Goal: Communication & Community: Answer question/provide support

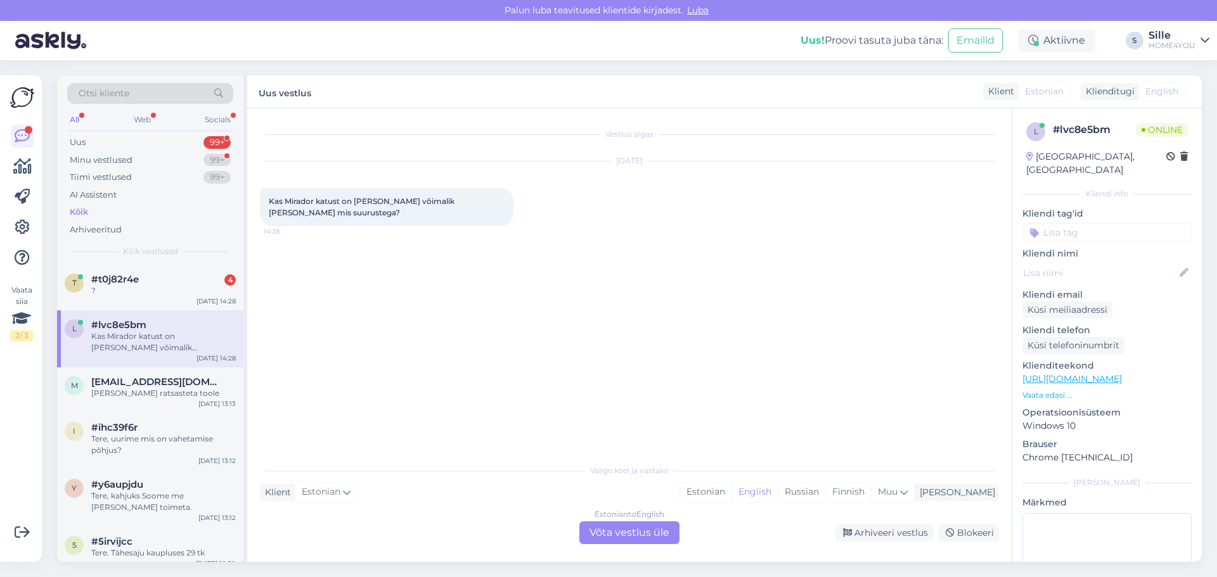
click at [609, 533] on div "Estonian to English Võta vestlus üle" at bounding box center [629, 533] width 100 height 23
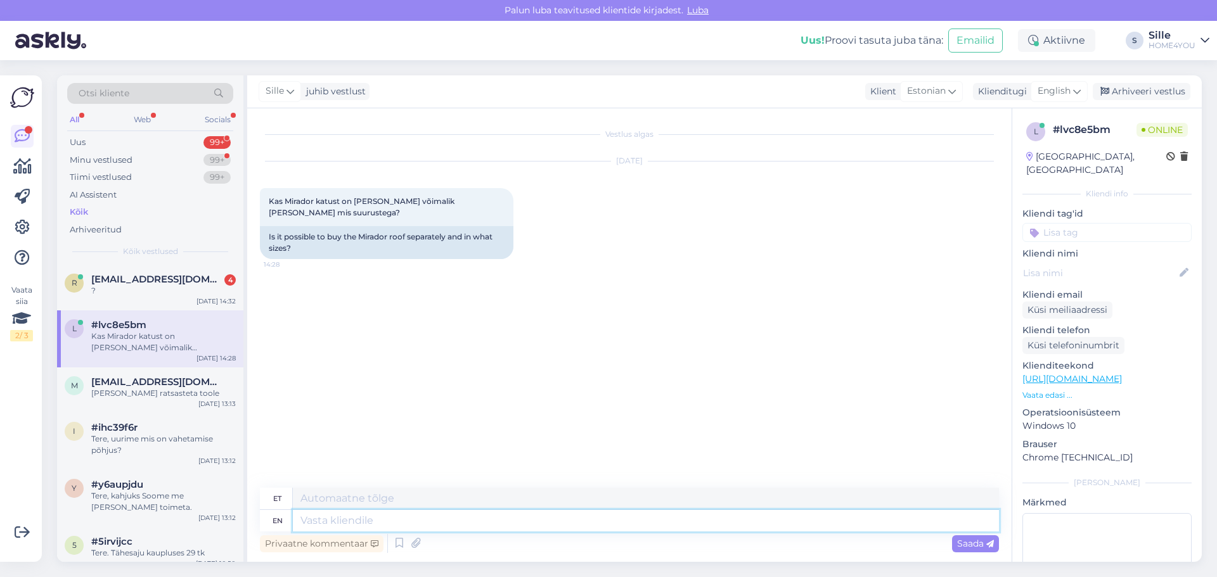
click at [503, 522] on textarea at bounding box center [646, 521] width 706 height 22
type textarea "Tere,"
type textarea "Tere"
type textarea "Tere,"
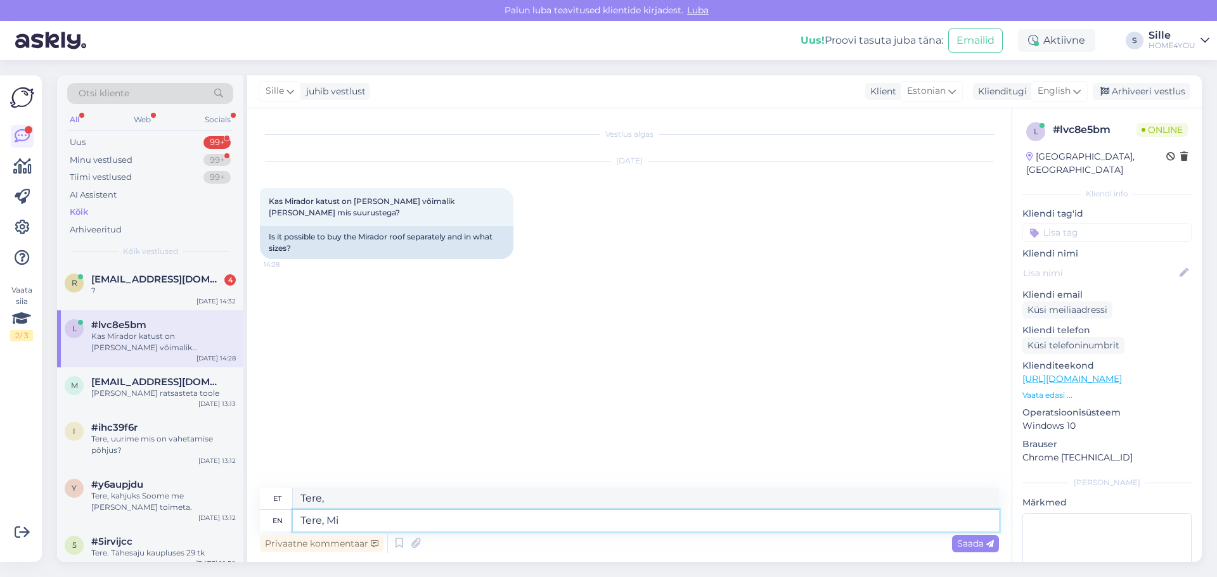
type textarea "[PERSON_NAME]"
type textarea "Tere, Mi"
type textarea "[PERSON_NAME]"
type textarea "Tere, Miradori raami"
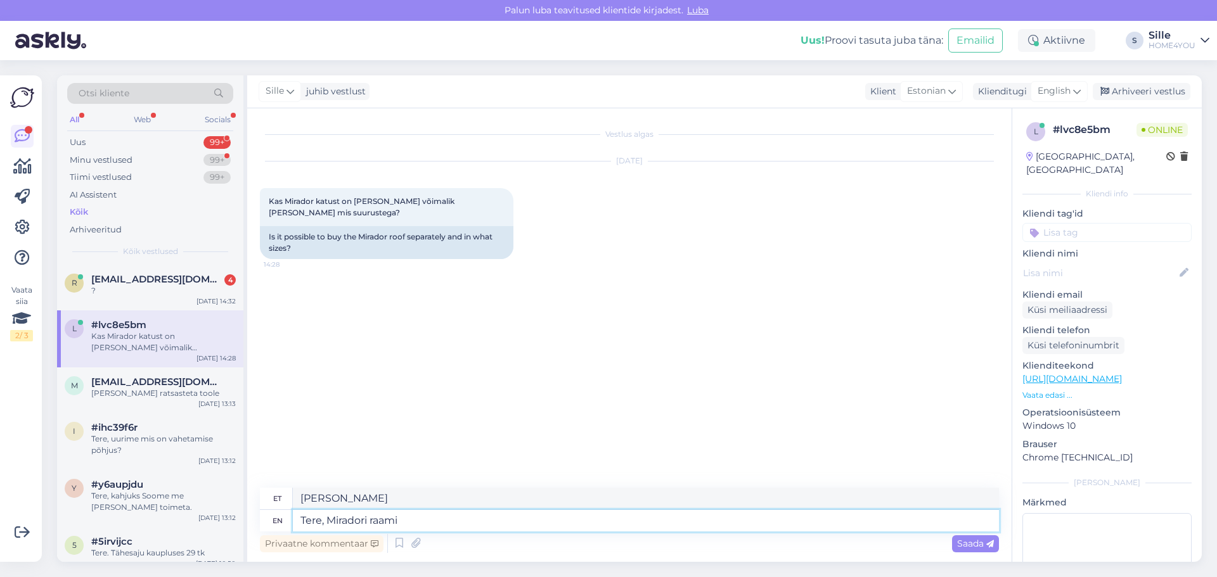
type textarea "Tere, Miradori raami"
type textarea "Tere, Miradori [PERSON_NAME]"
type textarea "Tere, [PERSON_NAME] [PERSON_NAME] lamellidega"
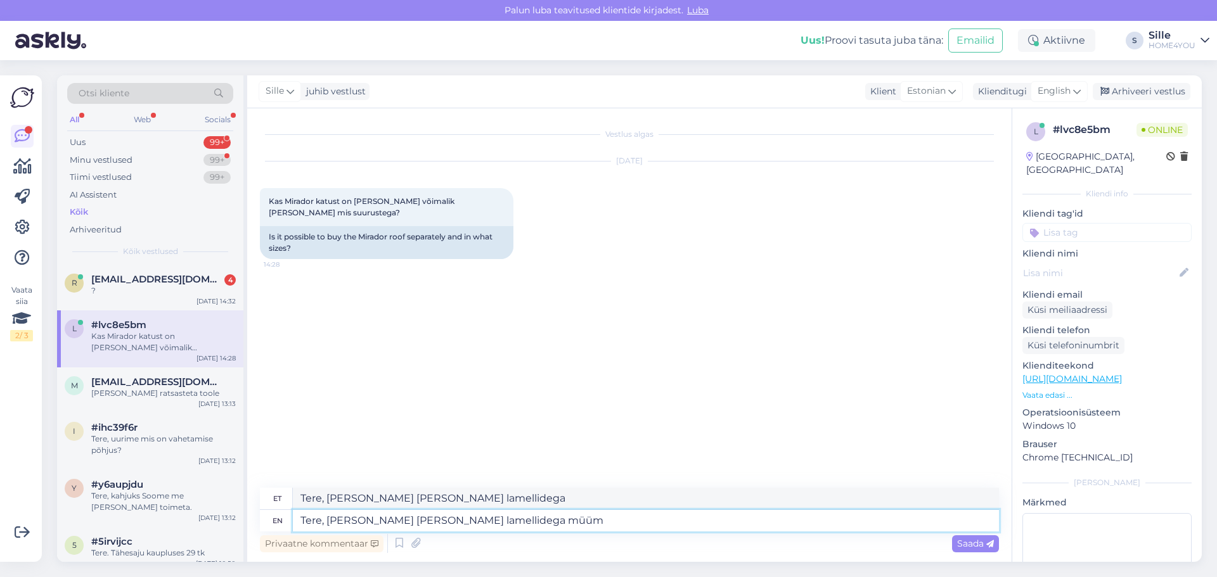
type textarea "Tere, [PERSON_NAME] [PERSON_NAME] lamellidega müüme"
type textarea "Tere, [PERSON_NAME] [PERSON_NAME] lamellidega"
type textarea "Tere, [PERSON_NAME] [PERSON_NAME] lamellidega."
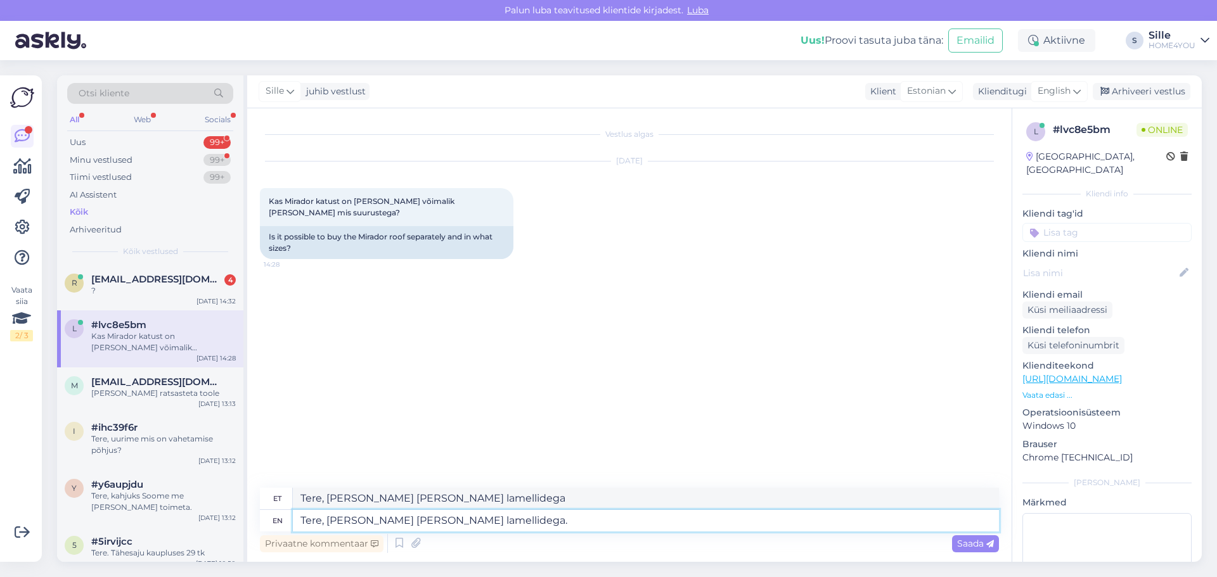
type textarea "Tere, [PERSON_NAME] [PERSON_NAME] lamellidega."
click at [429, 520] on textarea "Tere, [PERSON_NAME] [PERSON_NAME] lamellidega." at bounding box center [646, 521] width 706 height 22
type textarea "Tere, [PERSON_NAME] [PERSON_NAME]."
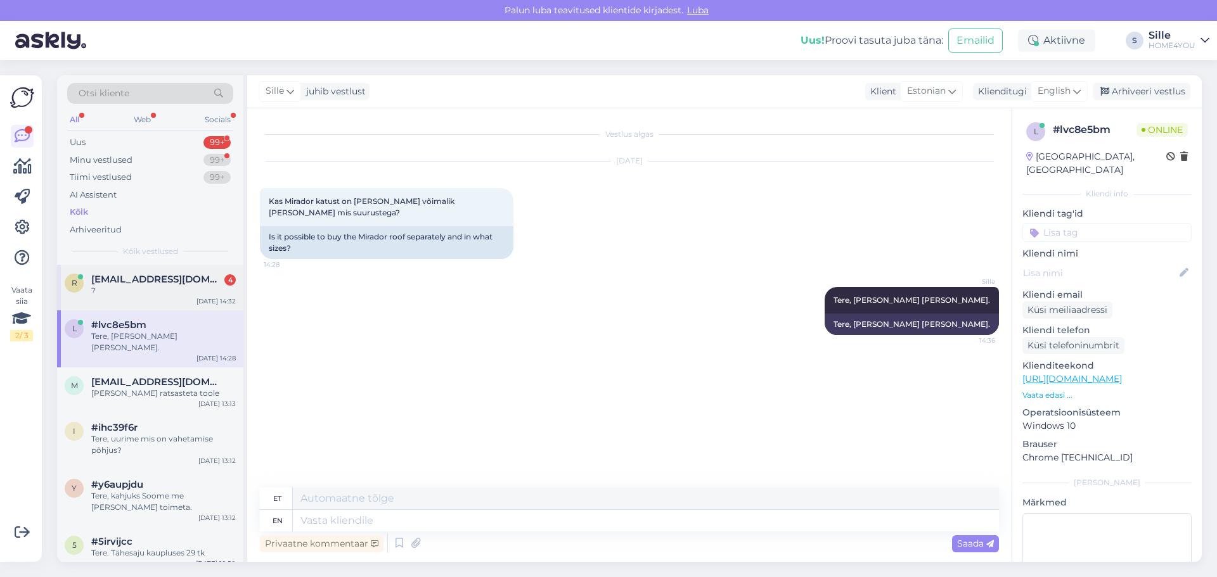
click at [189, 297] on div "r [EMAIL_ADDRESS][DOMAIN_NAME] 4 ? [DATE] 14:32" at bounding box center [150, 288] width 186 height 46
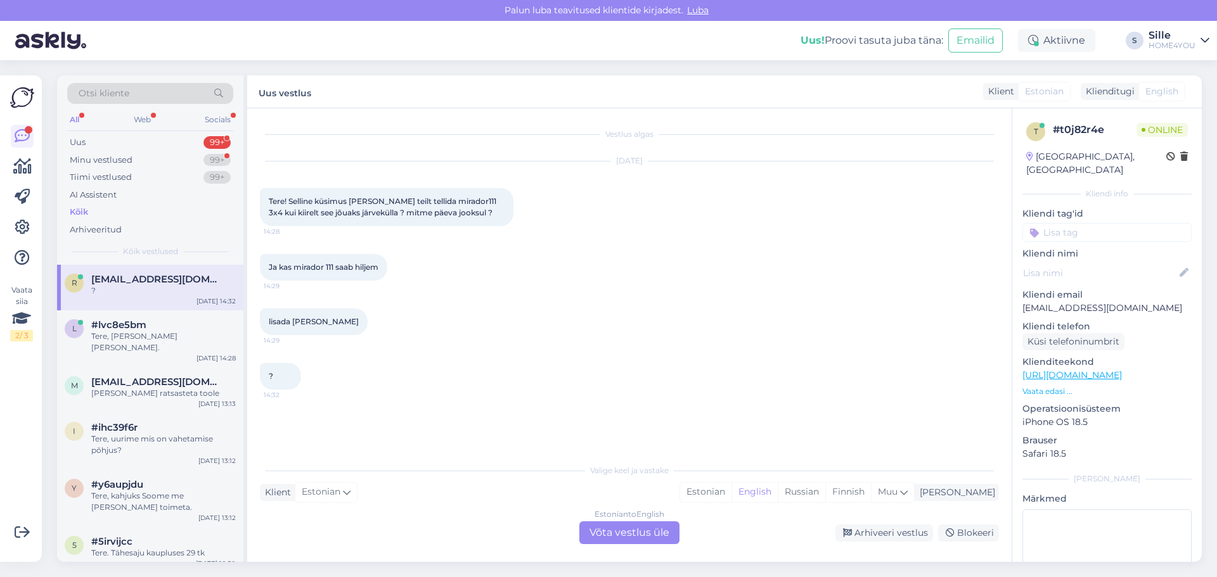
click at [633, 532] on div "Estonian to English Võta vestlus üle" at bounding box center [629, 533] width 100 height 23
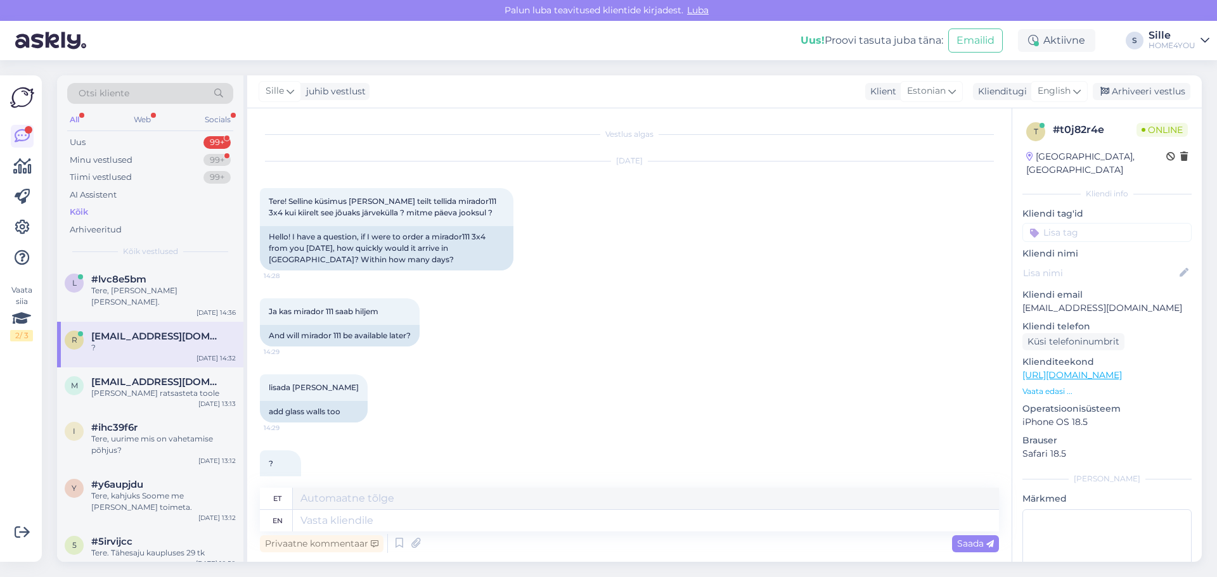
click at [567, 534] on div "Privaatne kommentaar Saada" at bounding box center [629, 544] width 739 height 24
click at [568, 523] on textarea at bounding box center [646, 521] width 706 height 22
type textarea "Tere,"
type textarea "Tere, tellides"
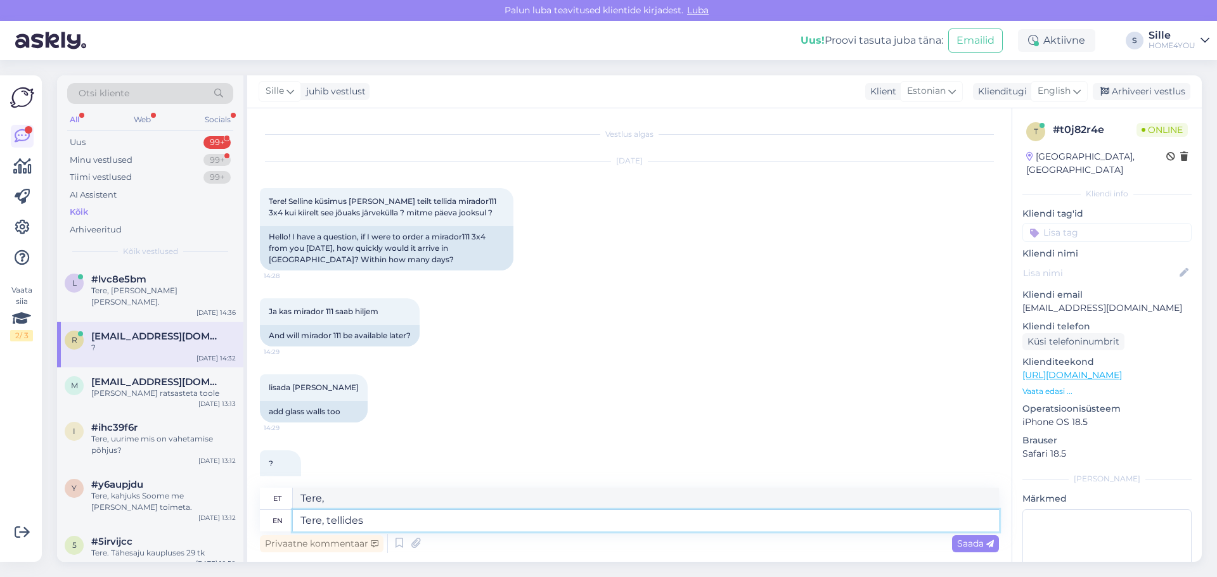
type textarea "Tere, tellides"
type textarea "Tere, [PERSON_NAME]"
type textarea "Tere, [PERSON_NAME] jõuab"
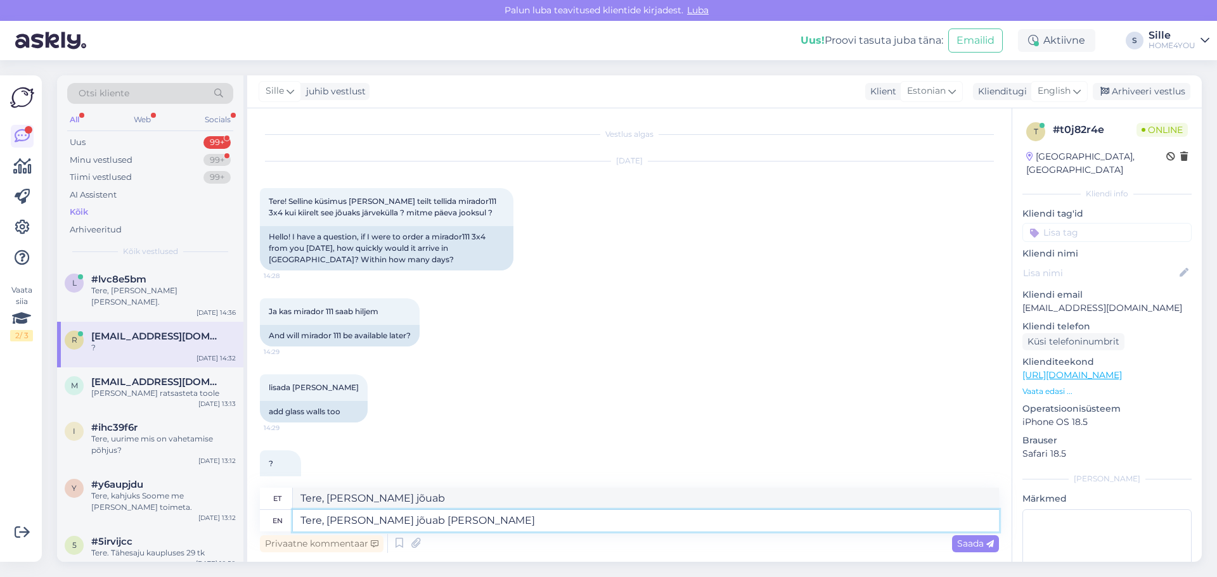
type textarea "Tere, [PERSON_NAME] jõuab [PERSON_NAME]"
type textarea "Tere, [PERSON_NAME] jõuab [PERSON_NAME] 1-3 t"
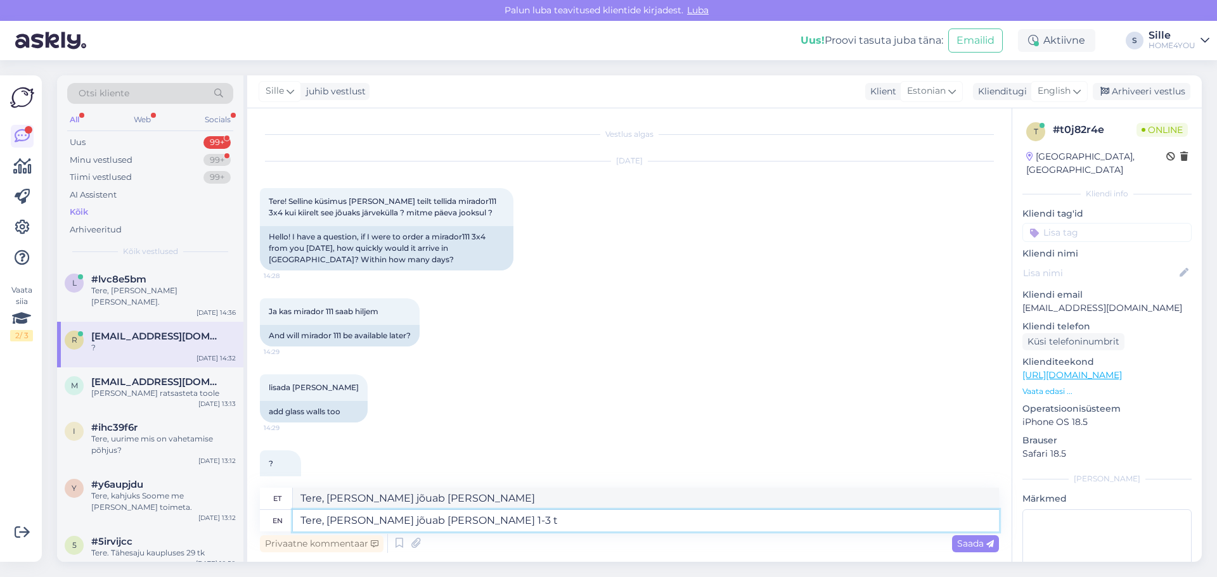
type textarea "Tere, tellides [PERSON_NAME] Teini 1-3"
type textarea "Tere, [PERSON_NAME] jõuab [PERSON_NAME] 1-3 tööpäeva"
type textarea "Tere, tellides [PERSON_NAME] Teini 1-3 tööpäeva"
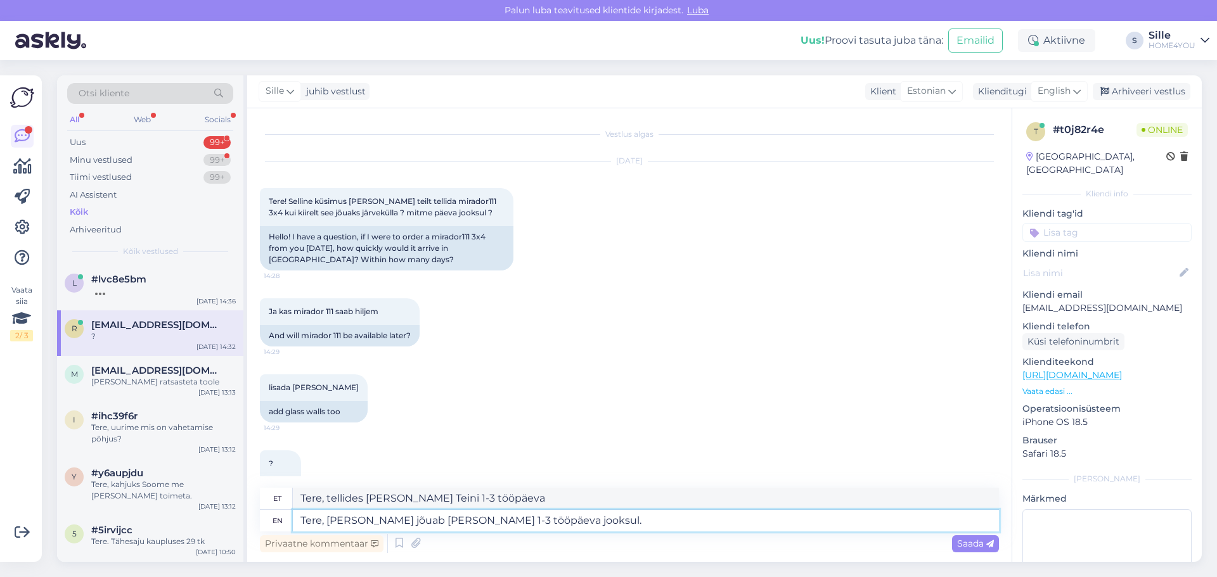
type textarea "Tere, [PERSON_NAME] jõuab [PERSON_NAME] 1-3 tööpäeva jooksul."
type textarea "Tere, tellides [PERSON_NAME] Teini 1-3 tööpäeva jooksul."
type textarea "Tere, [PERSON_NAME] jõuab [PERSON_NAME] 1-3 tööpäeva jooksul. Ise j"
type textarea "Tere, tellides [PERSON_NAME] Teini 1-3 tööpäeva jooksul. Ise"
type textarea "Tere, [PERSON_NAME] jõuab [PERSON_NAME] 1-3 tööpäeva jooksul. Ise järgi"
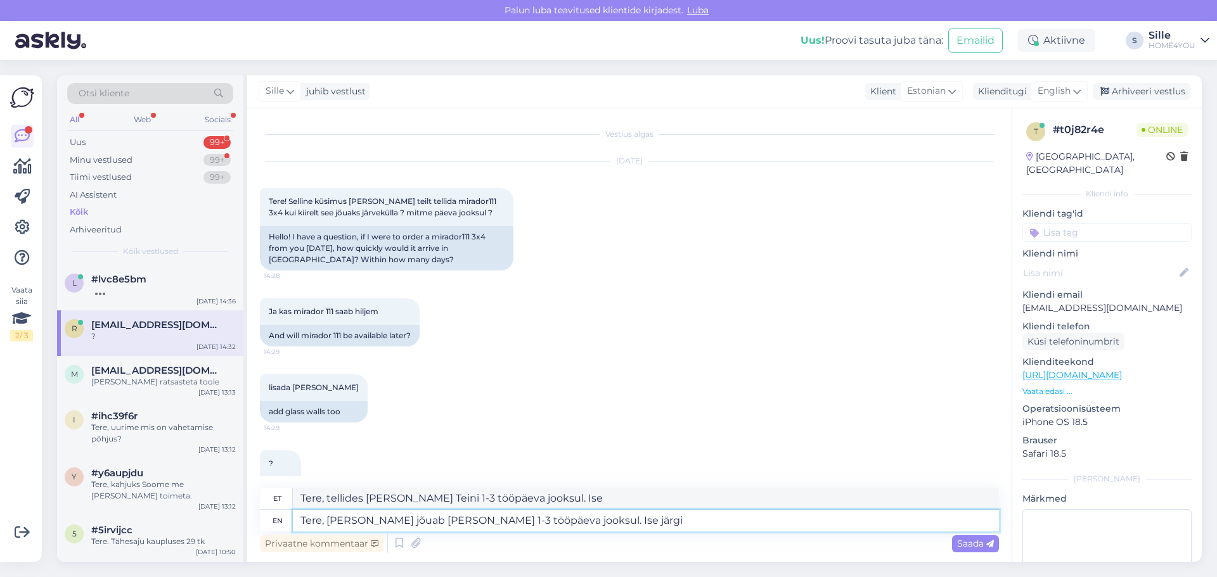
type textarea "Tere, tellides [PERSON_NAME] Teini 1-3 tööpäeva jooksul. Ise järgi"
type textarea "Tere, [PERSON_NAME] jõuab [PERSON_NAME] 1-3 tööpäeva jooksul. Ise järgi tulles"
type textarea "Tere, tellides [PERSON_NAME] Teini 1-3 tööpäeva jooksul. Ise järgi [PERSON_NAME]"
type textarea "Tere, [PERSON_NAME] jõuab [PERSON_NAME] 1-3 tööpäeva jooksul. Ise järgi tulles …"
type textarea "Tere, tellides [PERSON_NAME] Teini 1-3 tööpäeva jooksul. Ise järgi tulles saate"
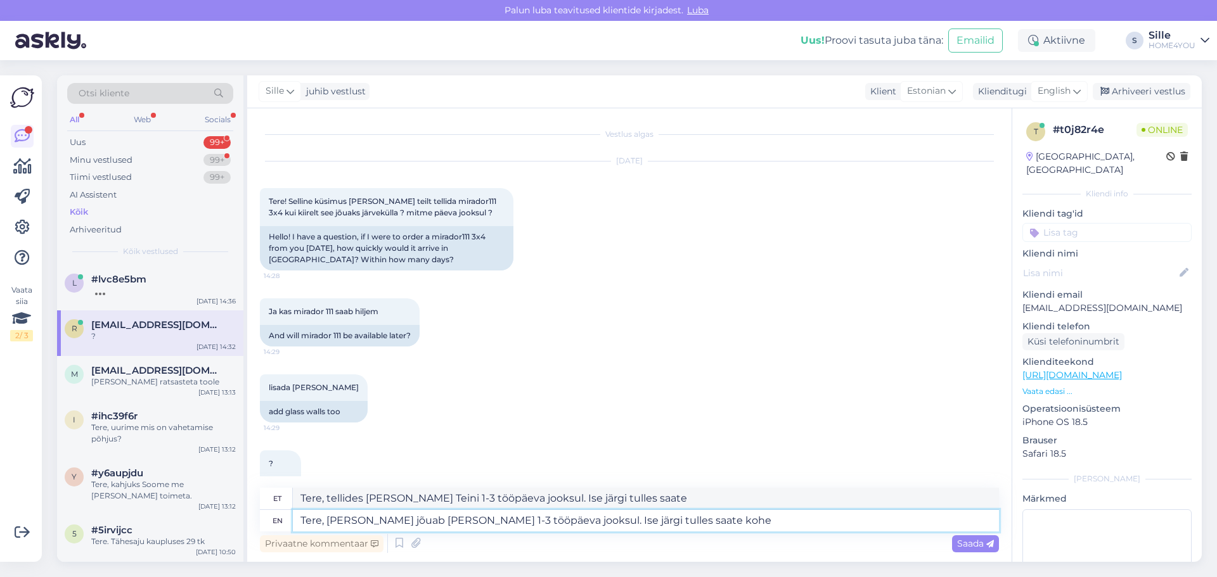
type textarea "Tere, [PERSON_NAME] jõuab [PERSON_NAME] 1-3 tööpäeva jooksul. Ise järgi tulles …"
type textarea "Tere, tellides [PERSON_NAME] Teini 1-3 tööpäeva jooksul. Ise järgi tulles saate…"
type textarea "Tere, [PERSON_NAME] jõuab [PERSON_NAME] 1-3 tööpäeva jooksul. Ise järgi tulles …"
type textarea "Tere, tellides [PERSON_NAME] Teini 1-3 tööpäeva jooksul. Ise järgi tulles saate…"
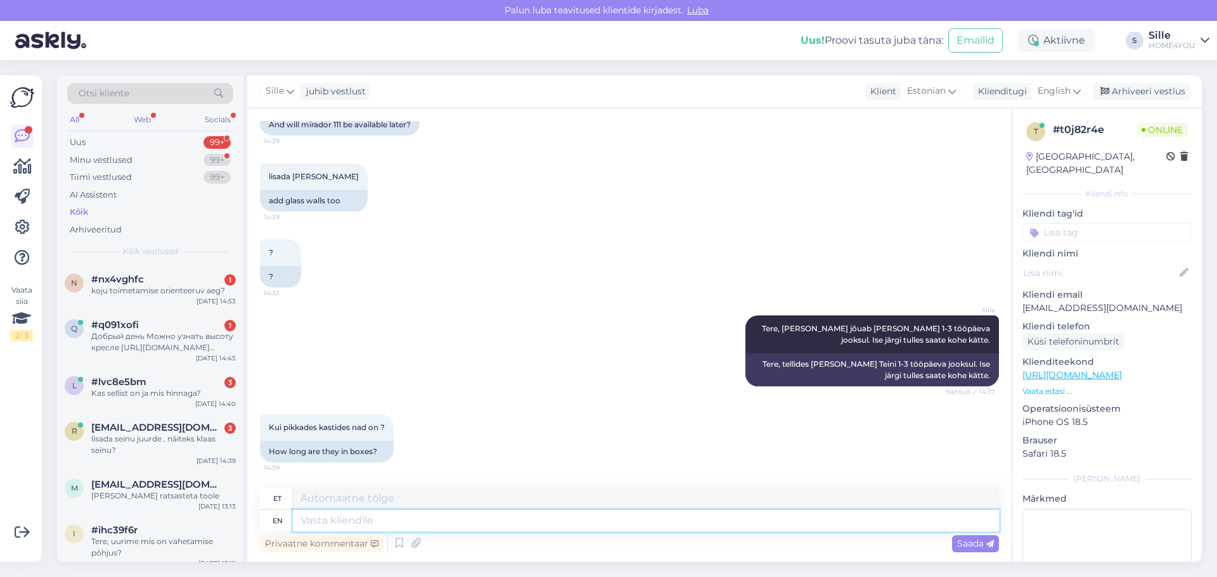
scroll to position [375, 0]
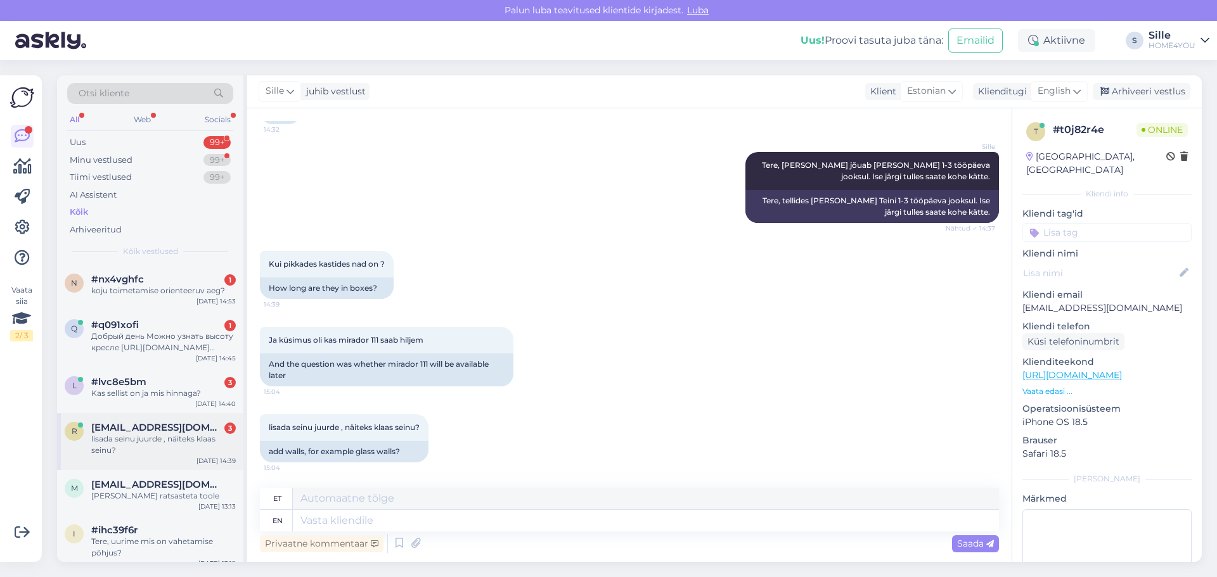
click at [146, 433] on div "lisada seinu juurde , näiteks klaas seinu?" at bounding box center [163, 444] width 144 height 23
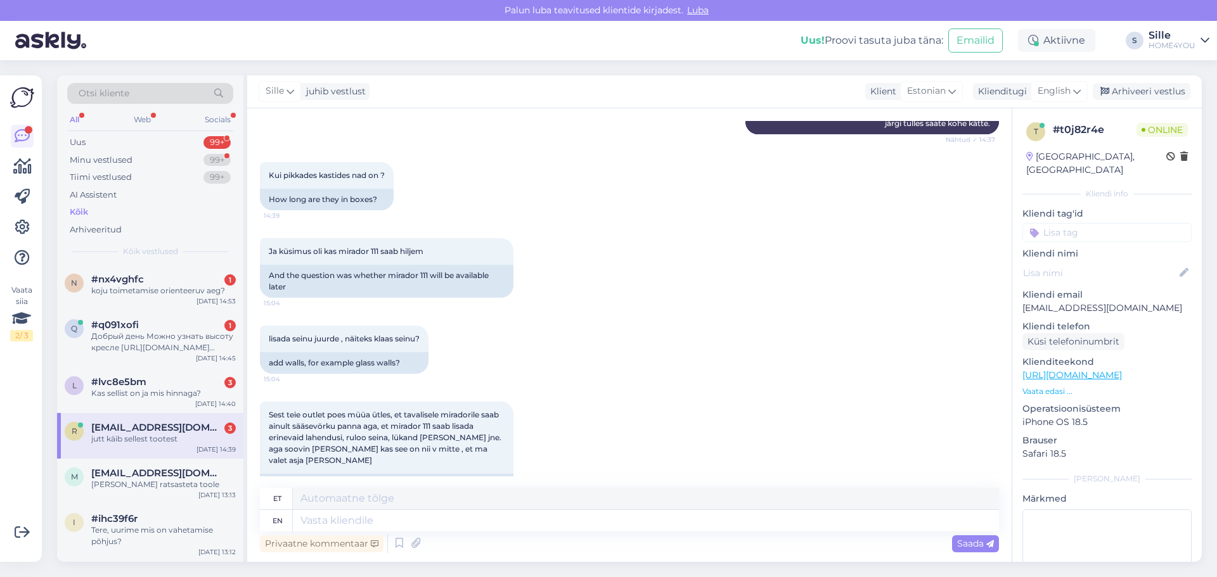
scroll to position [717, 0]
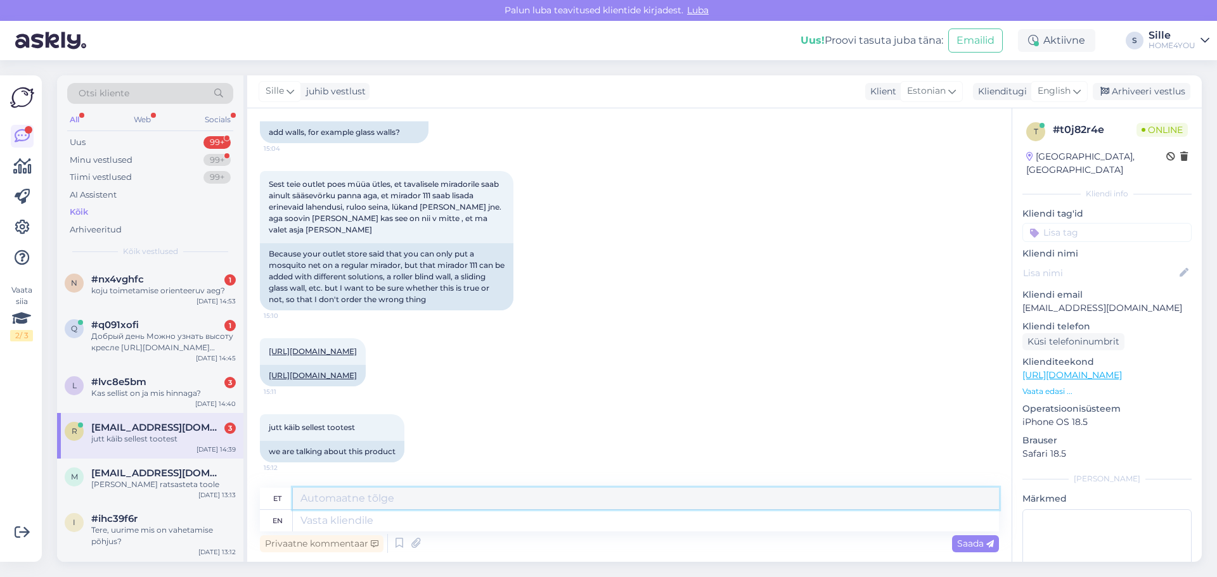
paste textarea "P"
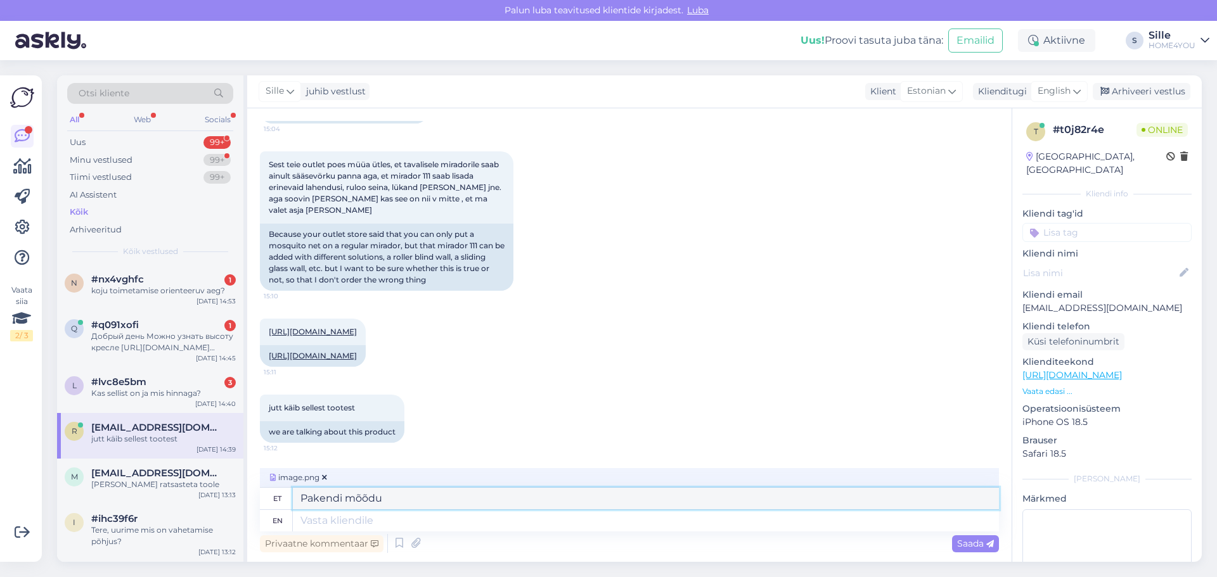
type textarea "Pakendi mõõdud"
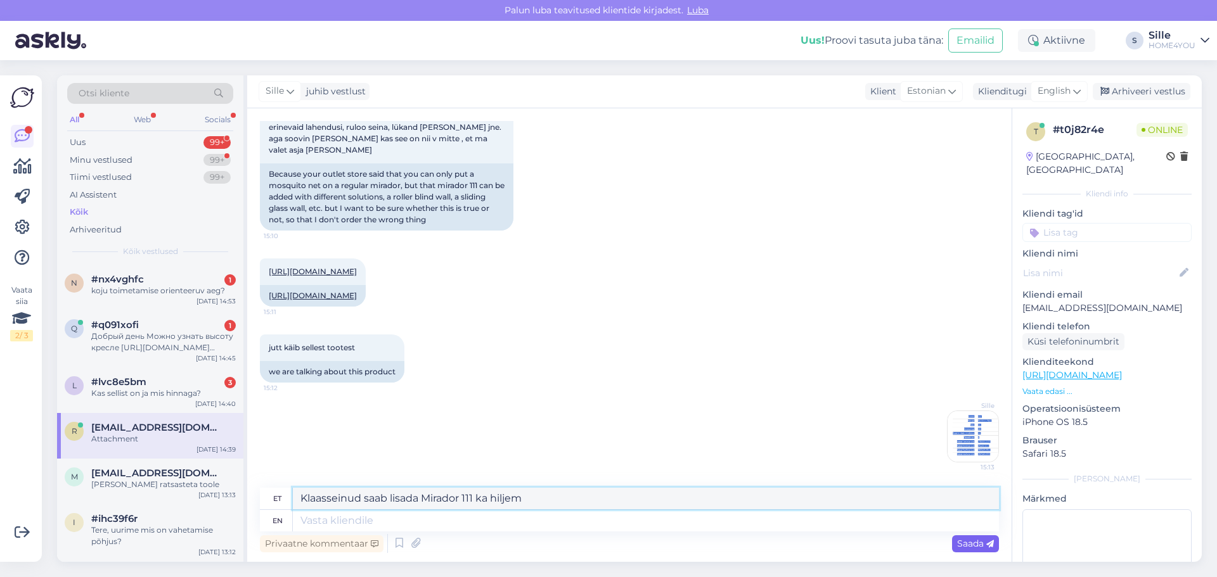
type textarea "Klaasseinud saab lisada Mirador 111 ka hiljem"
click at [956, 541] on div "Saada" at bounding box center [975, 543] width 47 height 17
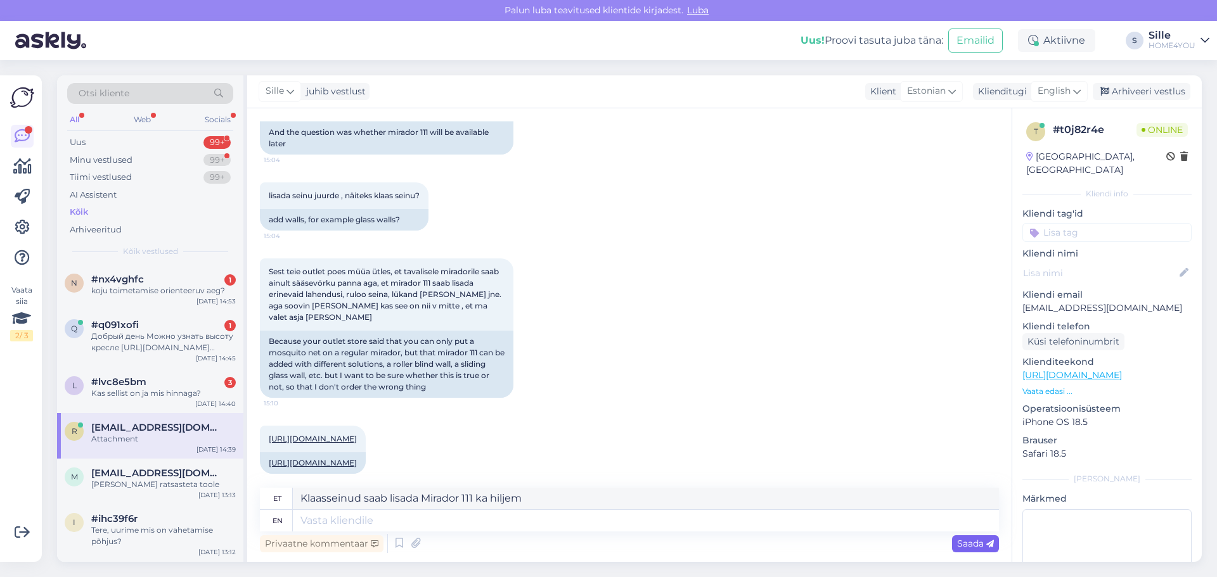
click at [963, 542] on span "Saada" at bounding box center [975, 543] width 37 height 11
click at [973, 540] on span "Saada" at bounding box center [975, 543] width 37 height 11
click at [975, 543] on span "Saada" at bounding box center [975, 543] width 37 height 11
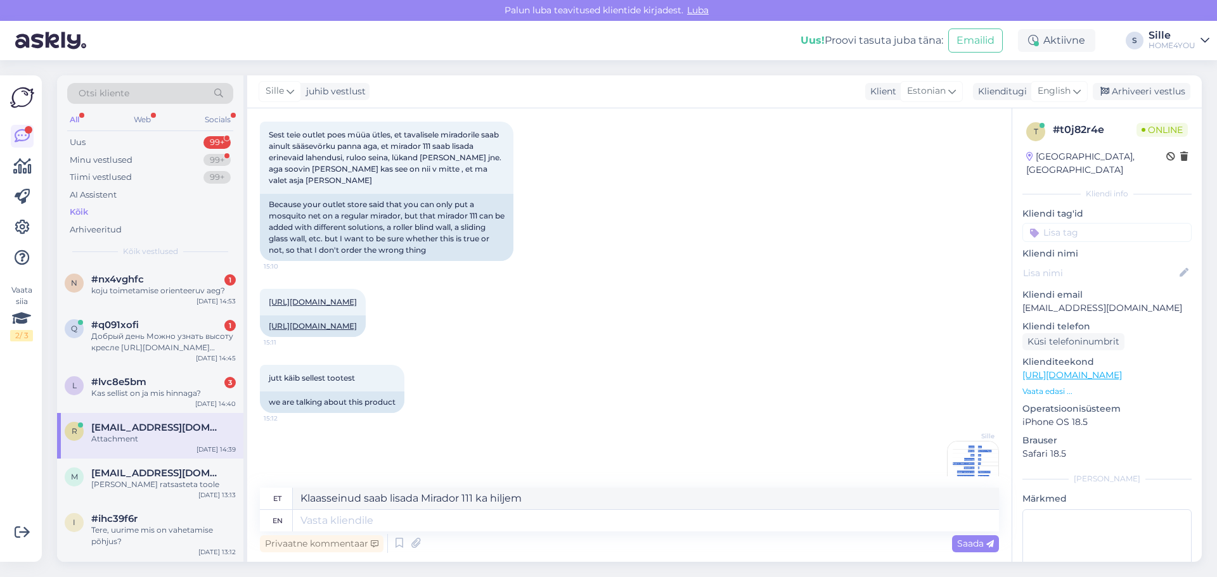
scroll to position [797, 0]
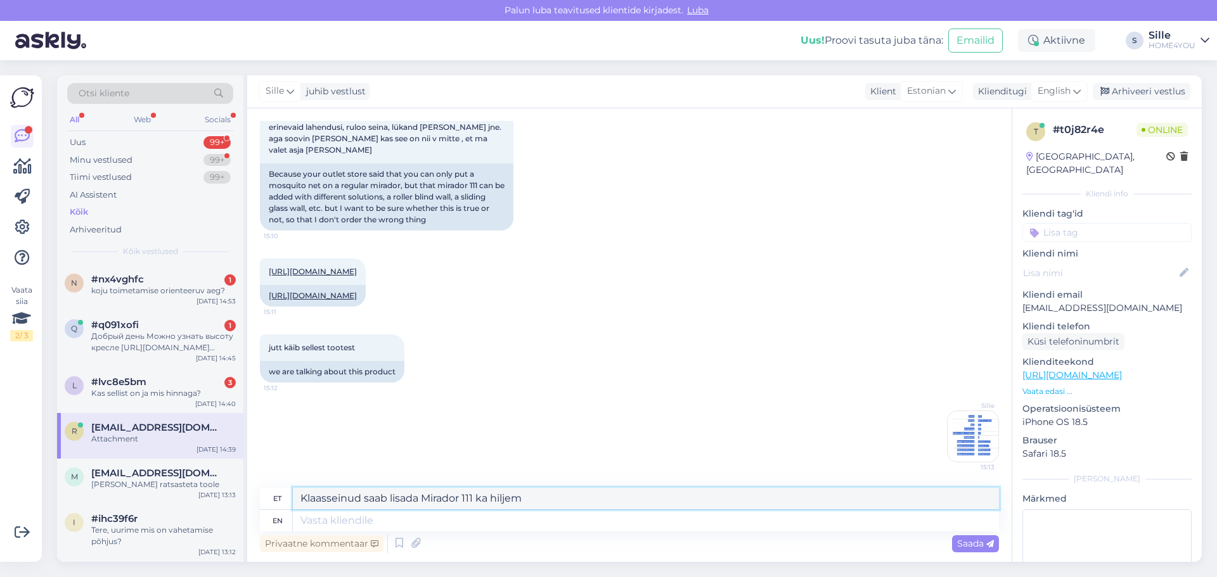
drag, startPoint x: 598, startPoint y: 500, endPoint x: 302, endPoint y: 499, distance: 295.9
click at [302, 499] on textarea "Klaasseinud saab lisada Mirador 111 ka hiljem" at bounding box center [646, 499] width 706 height 22
click at [323, 525] on textarea at bounding box center [646, 521] width 706 height 22
drag, startPoint x: 323, startPoint y: 522, endPoint x: 735, endPoint y: 238, distance: 500.4
click at [735, 252] on div "[URL][DOMAIN_NAME] 15:11 [URL][DOMAIN_NAME]" at bounding box center [629, 283] width 739 height 76
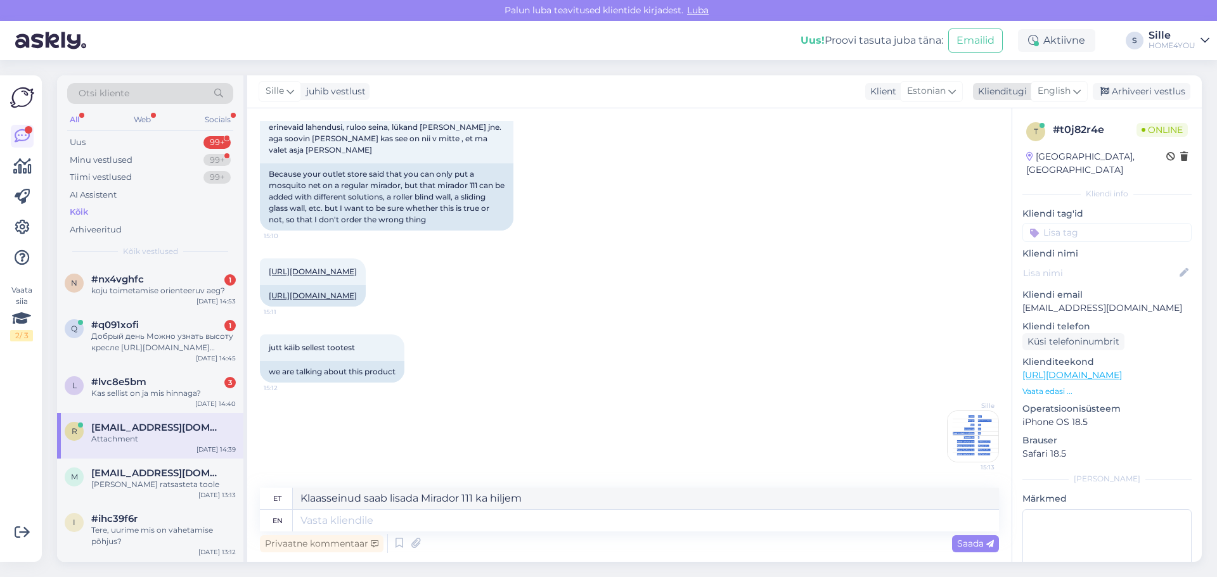
click at [1075, 92] on icon at bounding box center [1077, 91] width 8 height 14
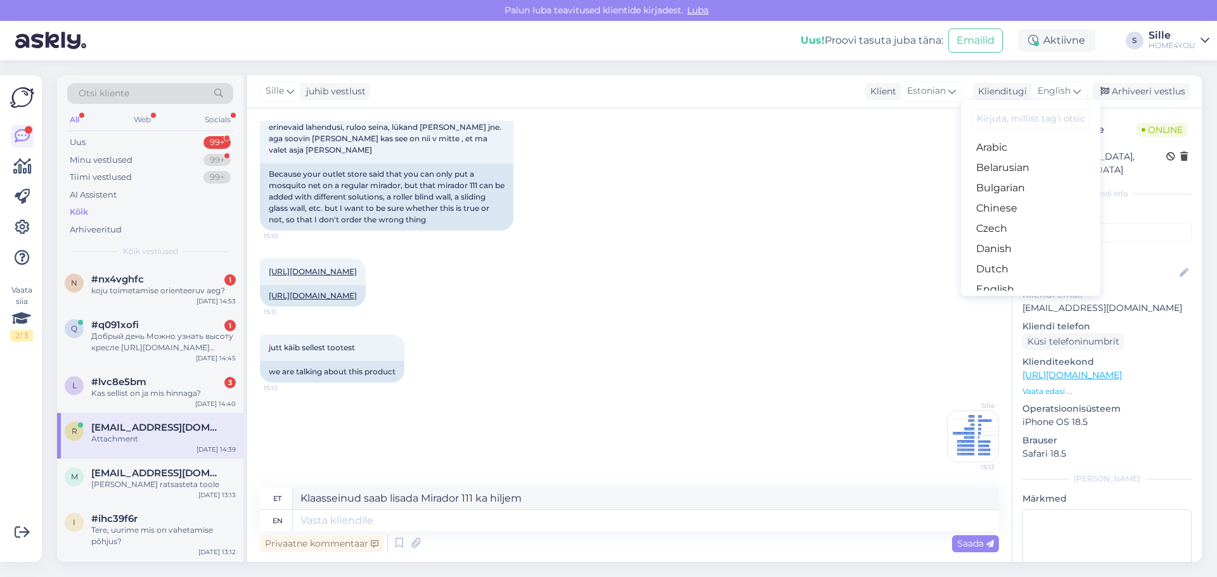
click at [985, 300] on link "Estonian" at bounding box center [1030, 310] width 139 height 20
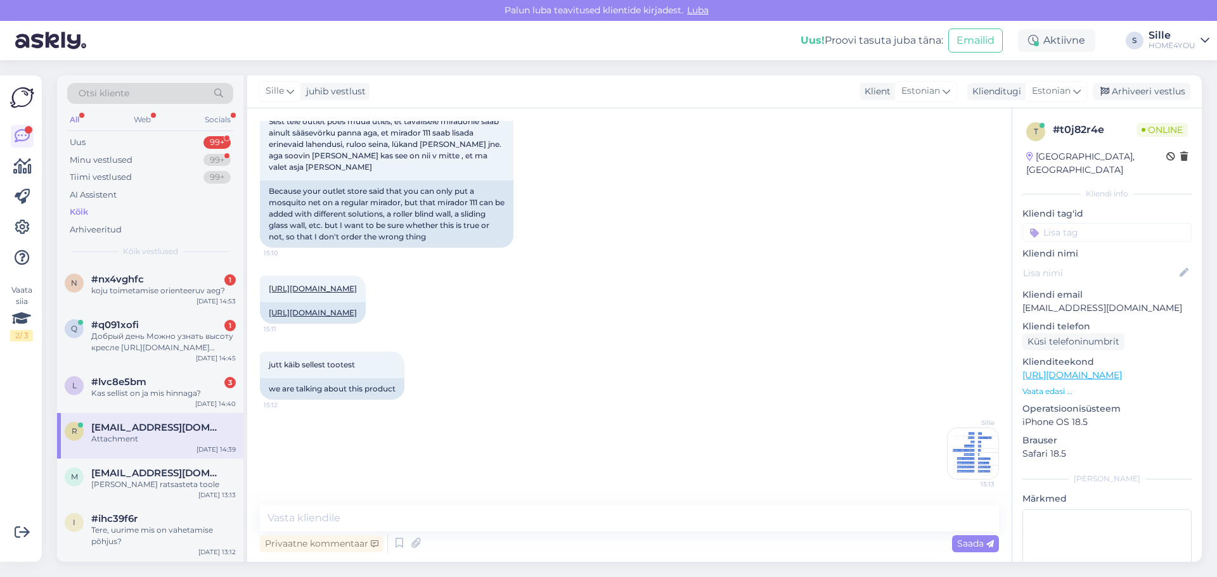
scroll to position [779, 0]
click at [281, 520] on textarea at bounding box center [629, 518] width 739 height 27
paste textarea "Klaasseinud saab lisada Mirador 111 ka hiljem"
type textarea "Klaasseinud saab lisada Mirador 111 ka hiljem"
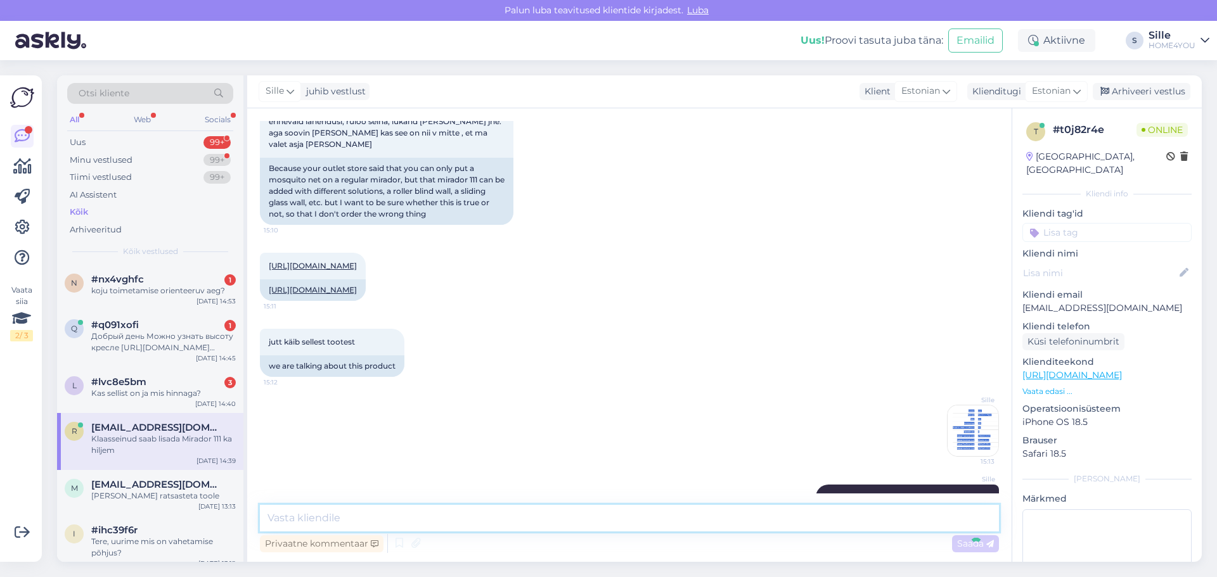
scroll to position [834, 0]
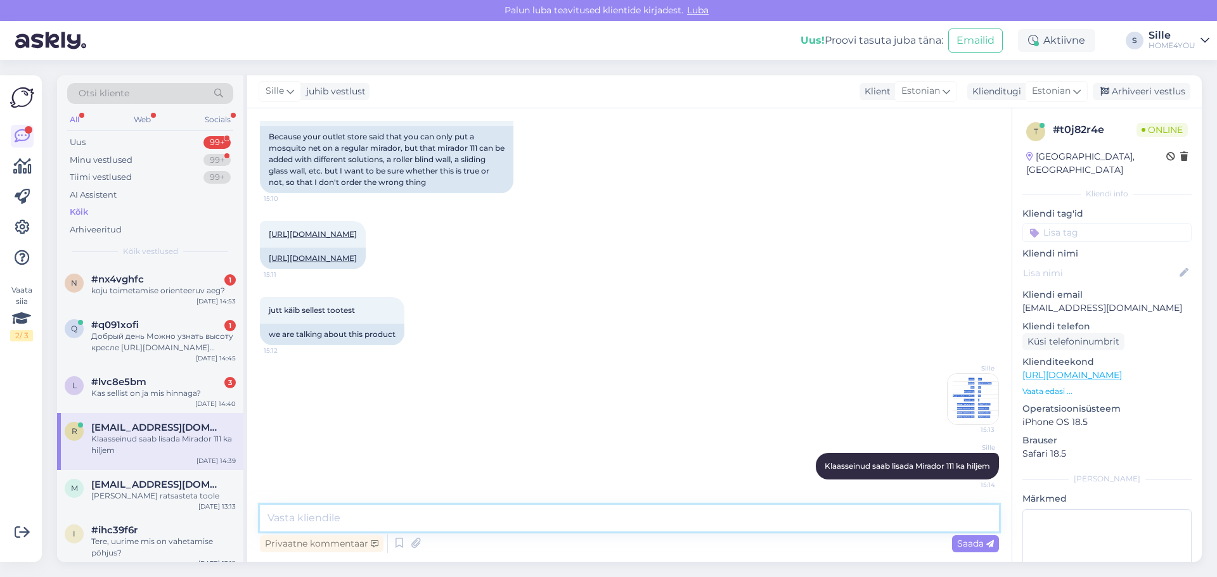
click at [322, 513] on textarea at bounding box center [629, 518] width 739 height 27
type textarea "Mirador 80 ja 88 saab lisadena juurde tellida ainult ruloosid, aga Mirador 111 …"
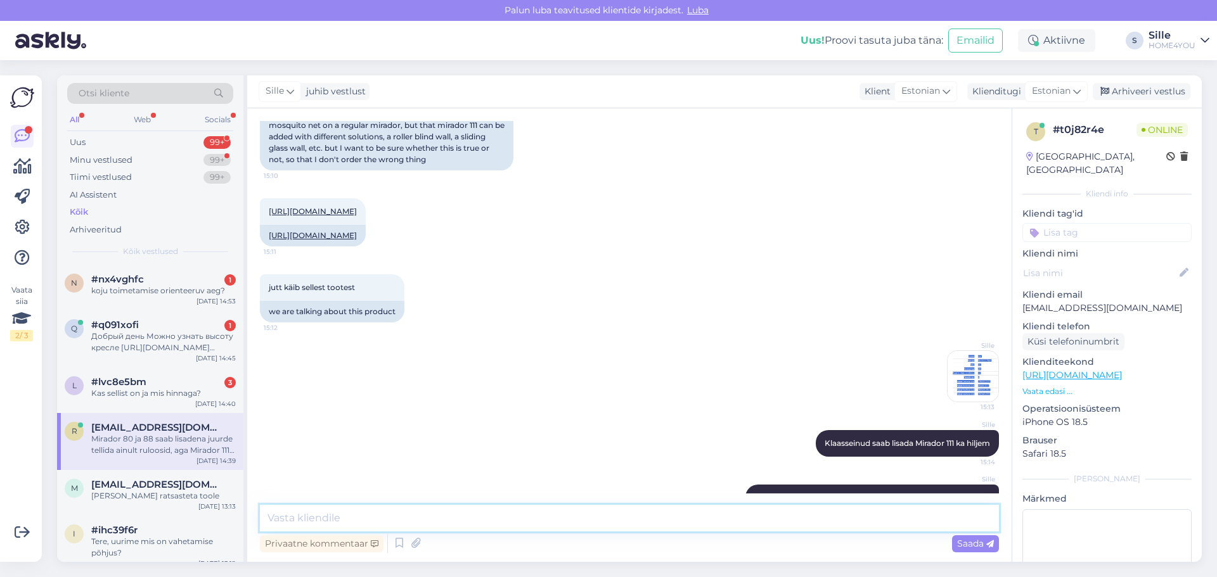
scroll to position [900, 0]
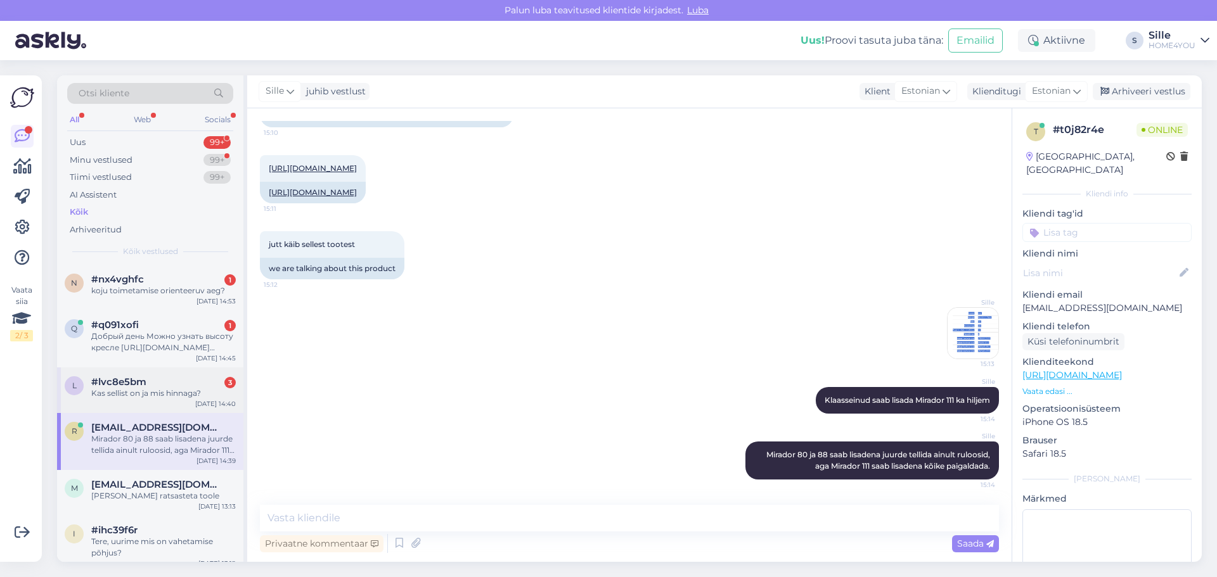
click at [155, 387] on div "#lvc8e5bm 3" at bounding box center [163, 381] width 144 height 11
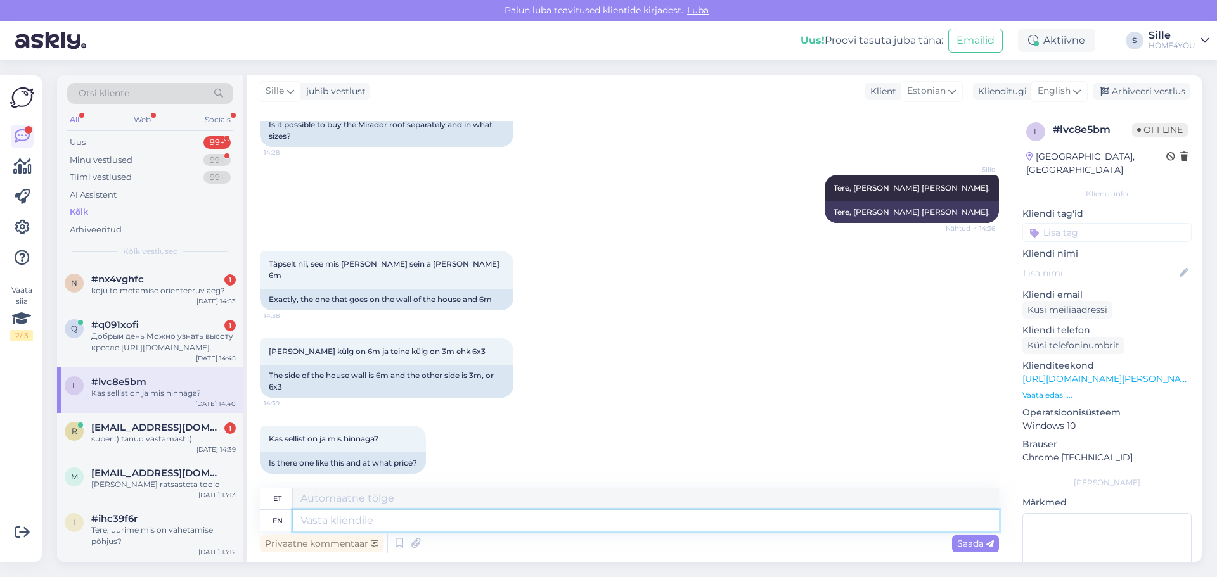
click at [335, 517] on textarea at bounding box center [646, 521] width 706 height 22
type textarea "Seinale p"
type textarea "Seinale"
type textarea "Seinale paigaldatav"
type textarea "Seinale paigaldatud"
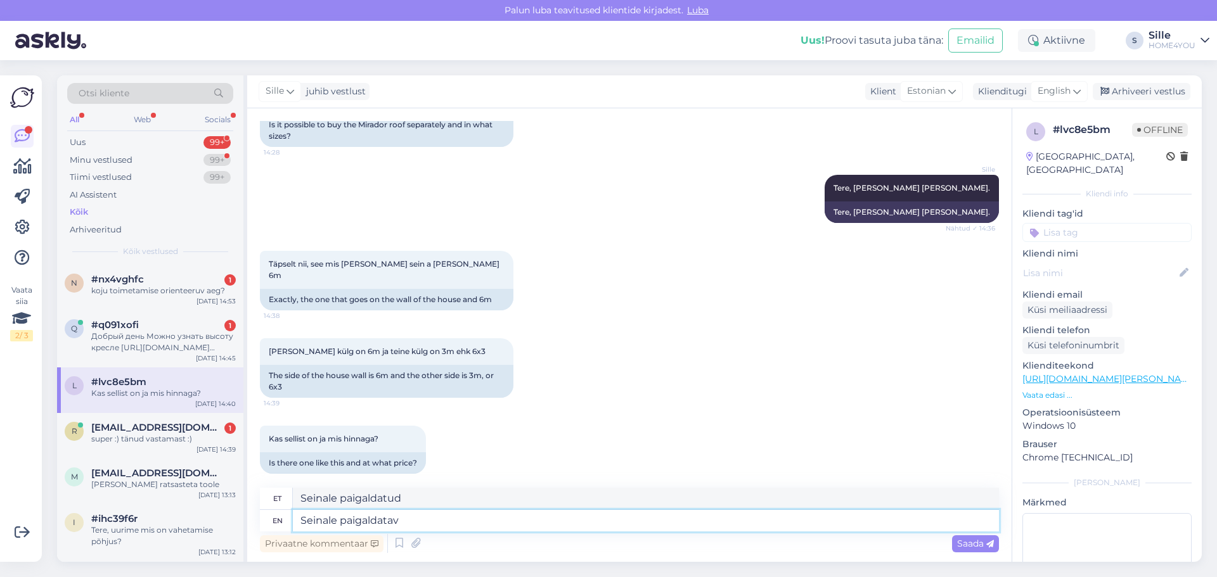
type textarea "Seinale paigaldatav r"
type textarea "Seinale paigaldatud r"
type textarea "Seinale paigaldatav"
type textarea "Seinale paigaldatud"
type textarea "Seinale paigaldatav Varikatus"
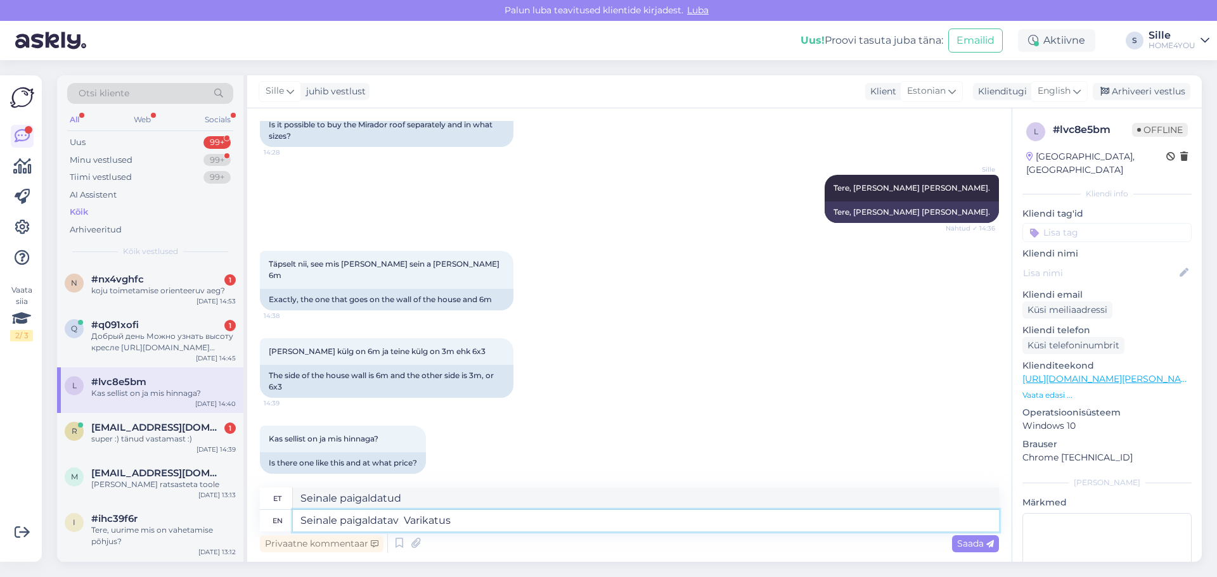
type textarea "Seinale paigaldatud Varikatus"
type textarea "Seinale paigaldatav Varikatus mõõduga"
click at [412, 516] on textarea "Seinale paigaldatav Varikatus mõõduga" at bounding box center [646, 521] width 706 height 22
type textarea "Seinale paigaldatav arikatus mõõduga"
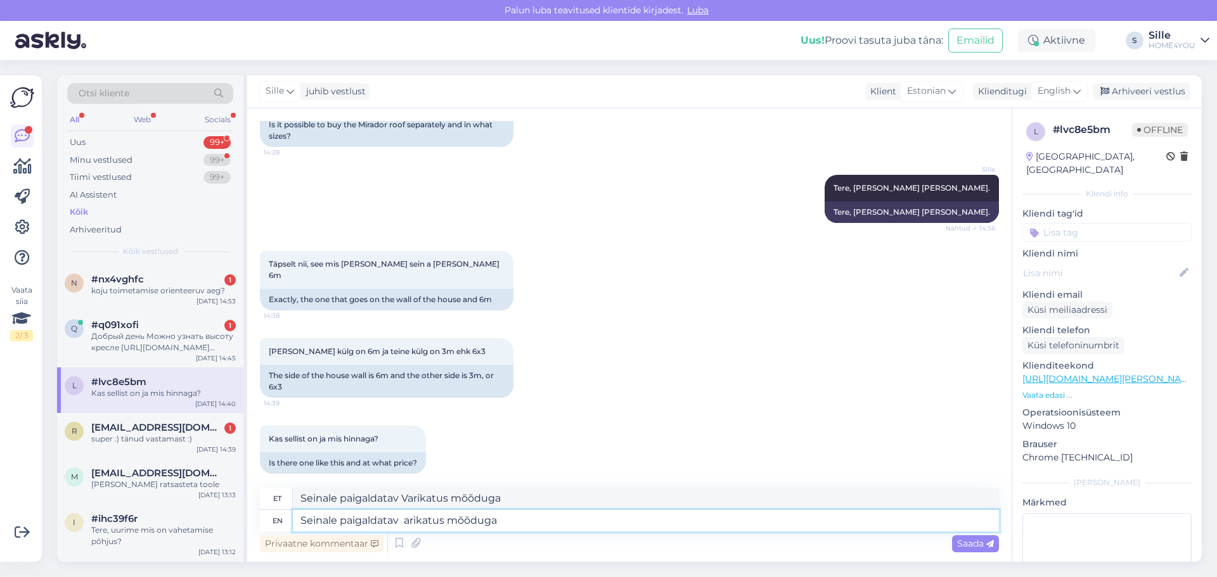
type textarea "Seinale paigaldatav arikatus mõõduga"
type textarea "Seinale paigaldatav carikatus mõõduga"
type textarea "Seinale paigaldatav arikatus mõõduga"
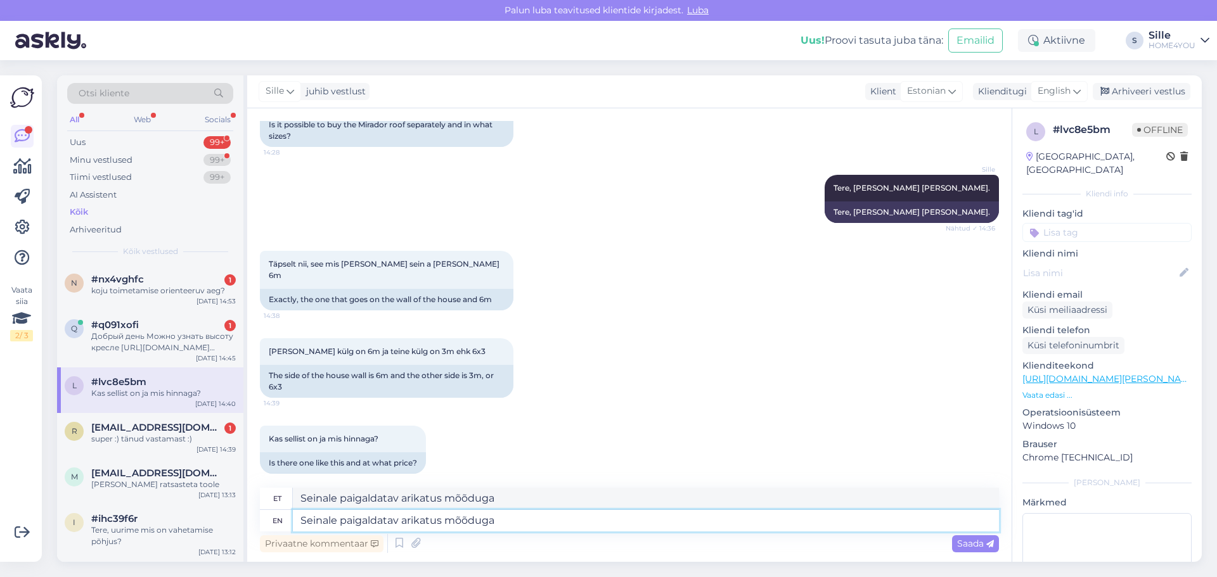
type textarea "Seinale paigaldatav varikatus mõõduga"
click at [537, 518] on textarea "Seinale paigaldatav varikatus mõõduga" at bounding box center [646, 521] width 706 height 22
type textarea "Seinale paigaldatav varikatus mõõduga 3x"
type textarea "Seinale paigaldatav varikatus mõõduga 3"
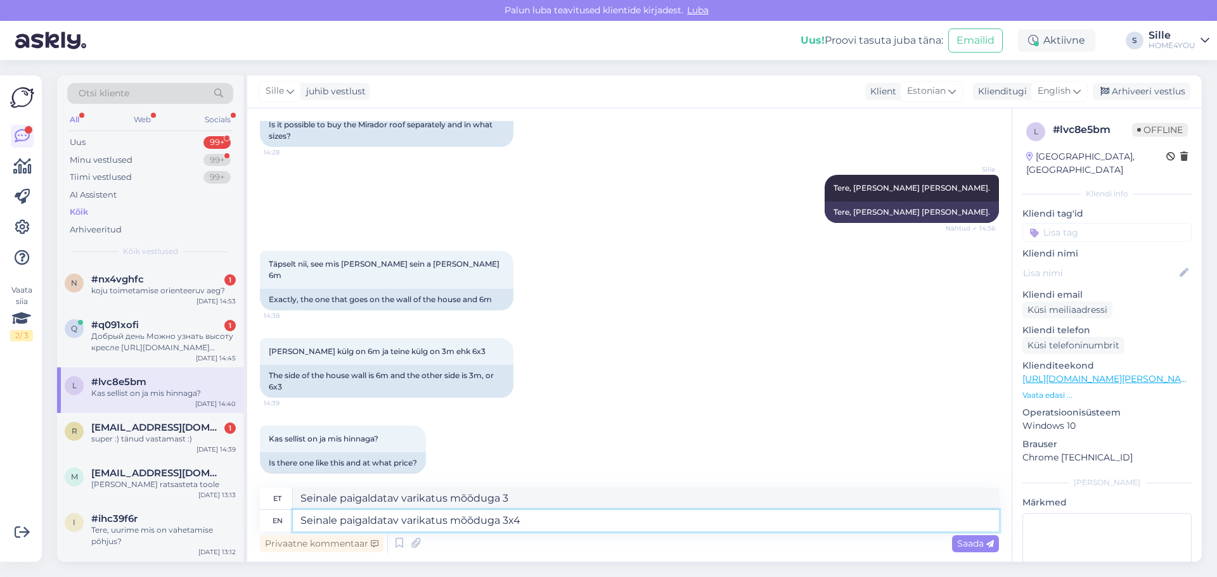
type textarea "Seinale paigaldatav varikatus mõõduga 3x4"
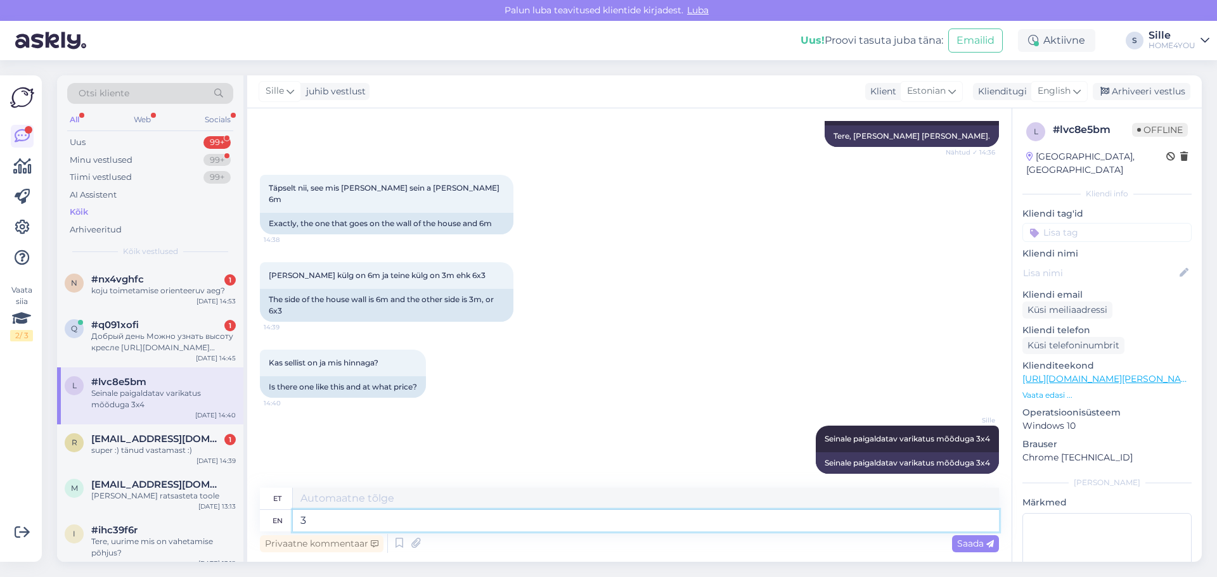
type textarea "3x"
type textarea "3"
type textarea "3x"
type textarea "3x 6"
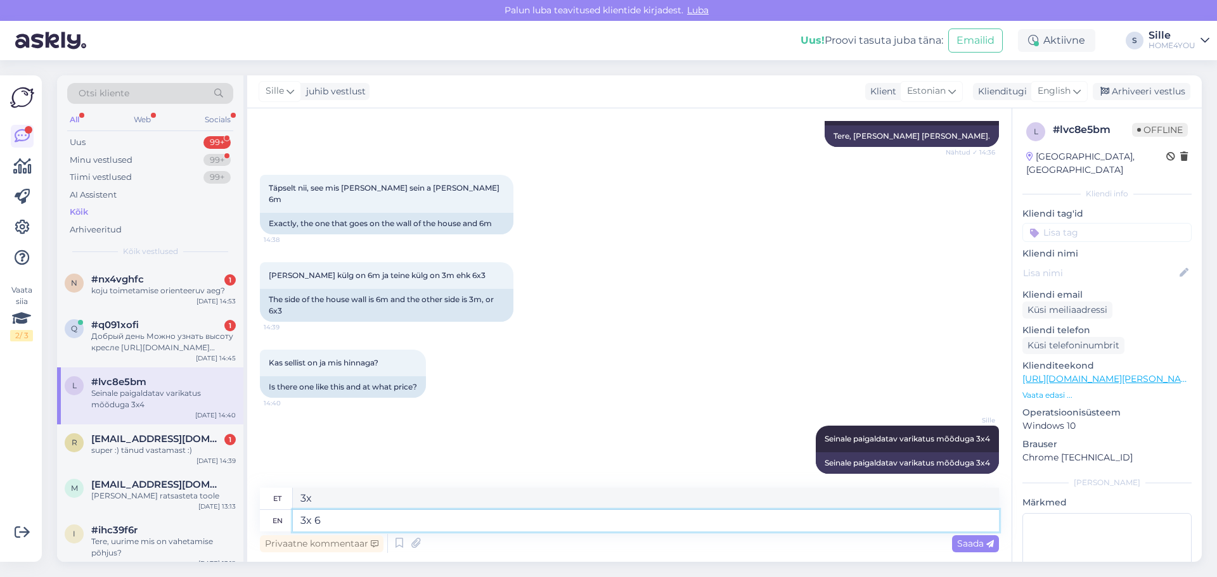
type textarea "3x6"
type textarea "3x 6 ei"
type textarea "3x 6 ei ole"
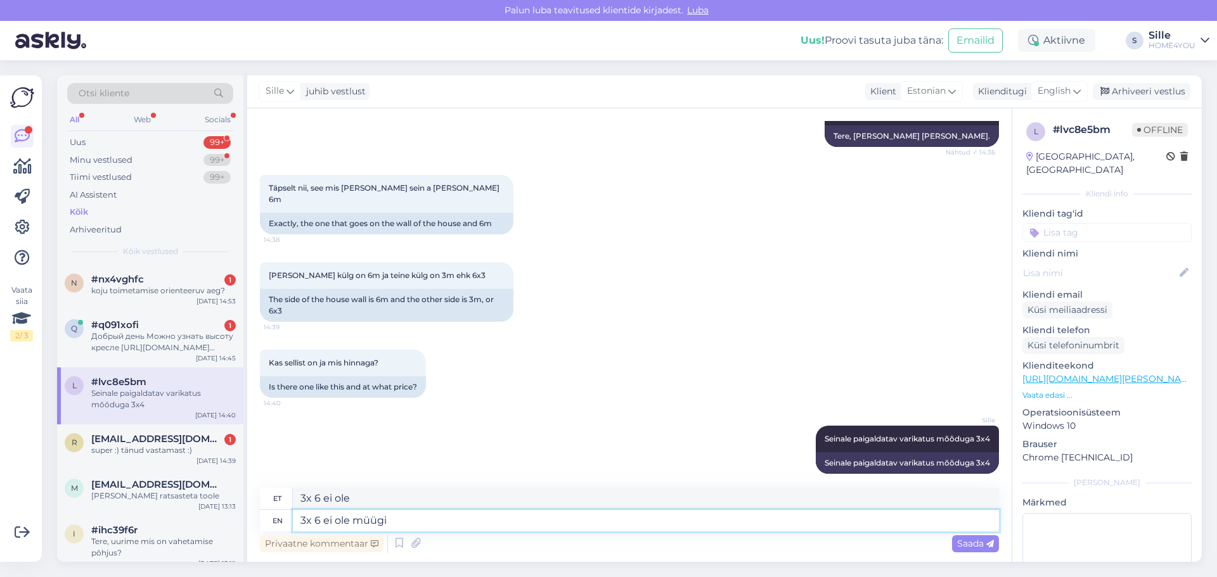
type textarea "3x 6 ei ole müügil"
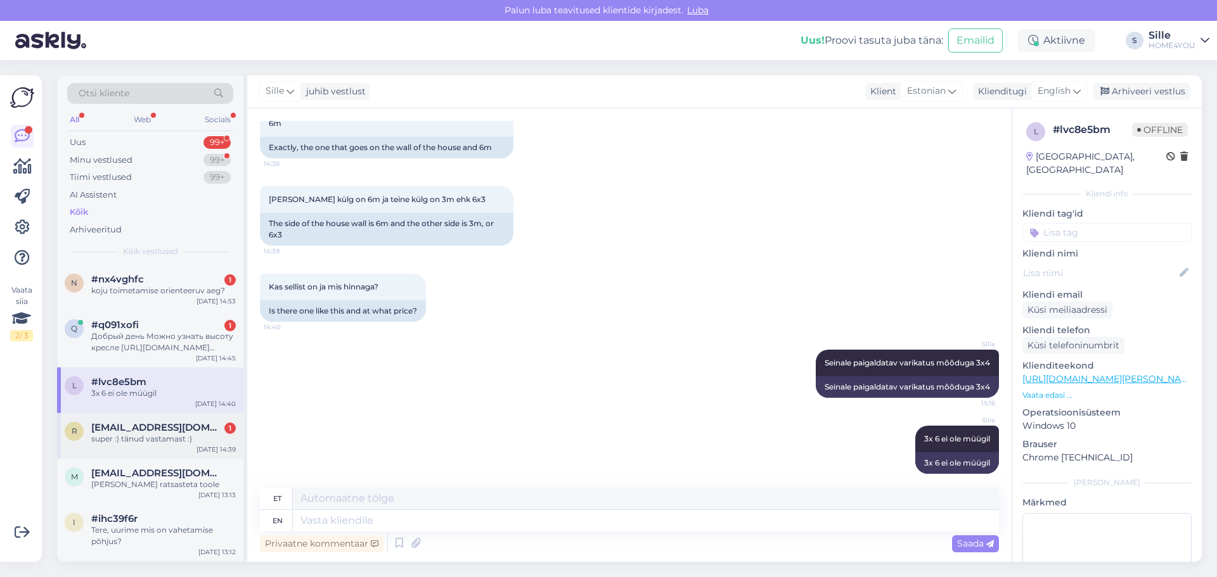
click at [184, 437] on div "super :) tänud vastamast :)" at bounding box center [163, 438] width 144 height 11
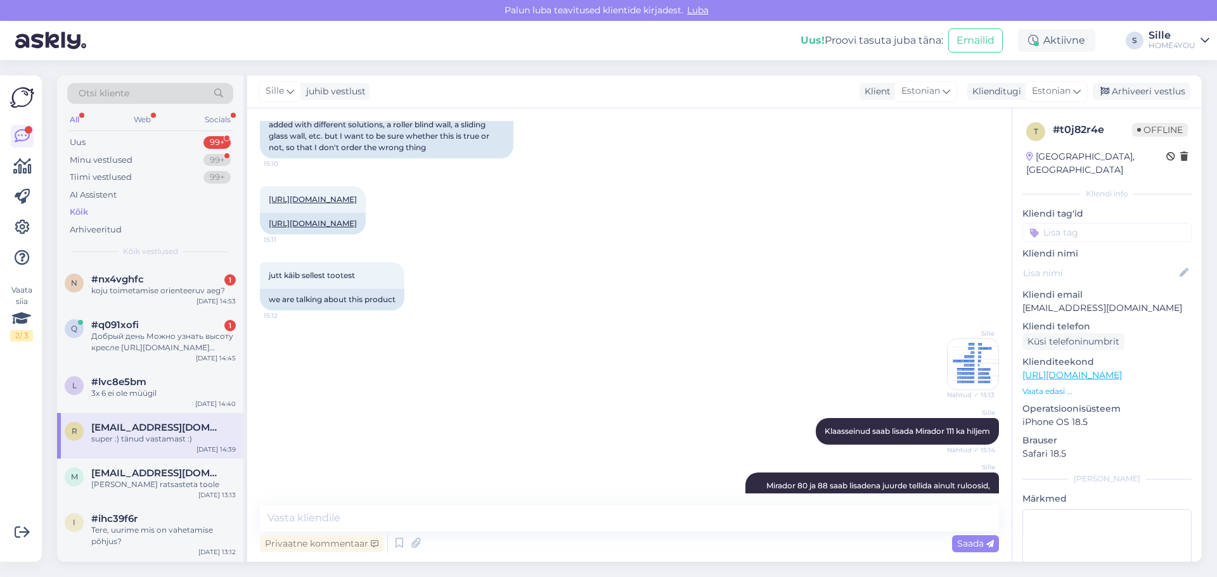
scroll to position [954, 0]
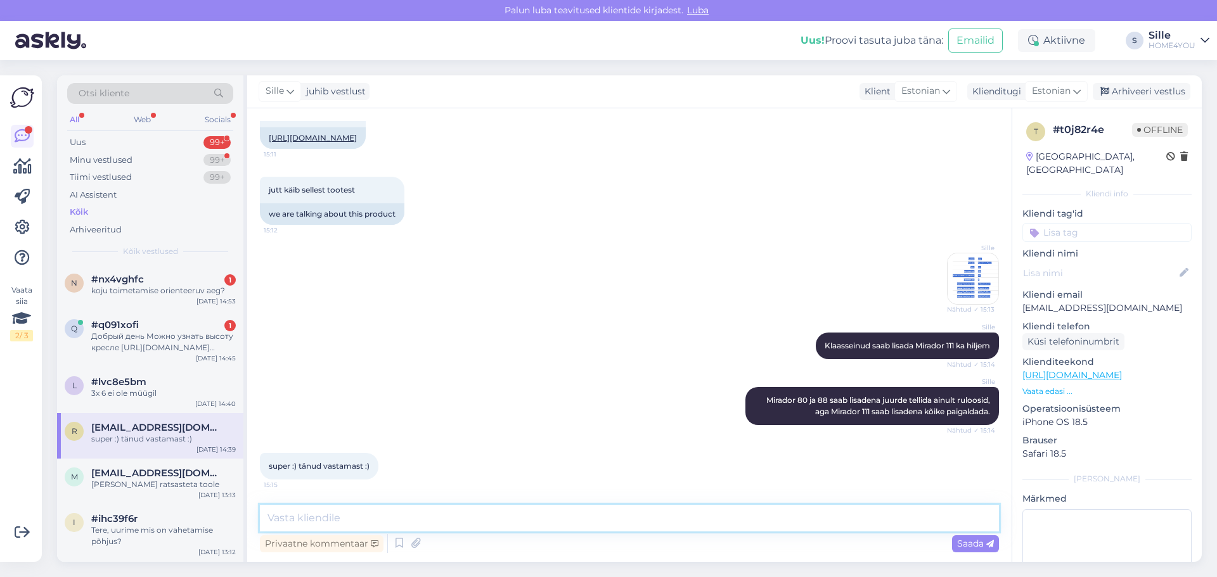
click at [331, 515] on textarea at bounding box center [629, 518] width 739 height 27
type textarea "Palun, kaunist päeva"
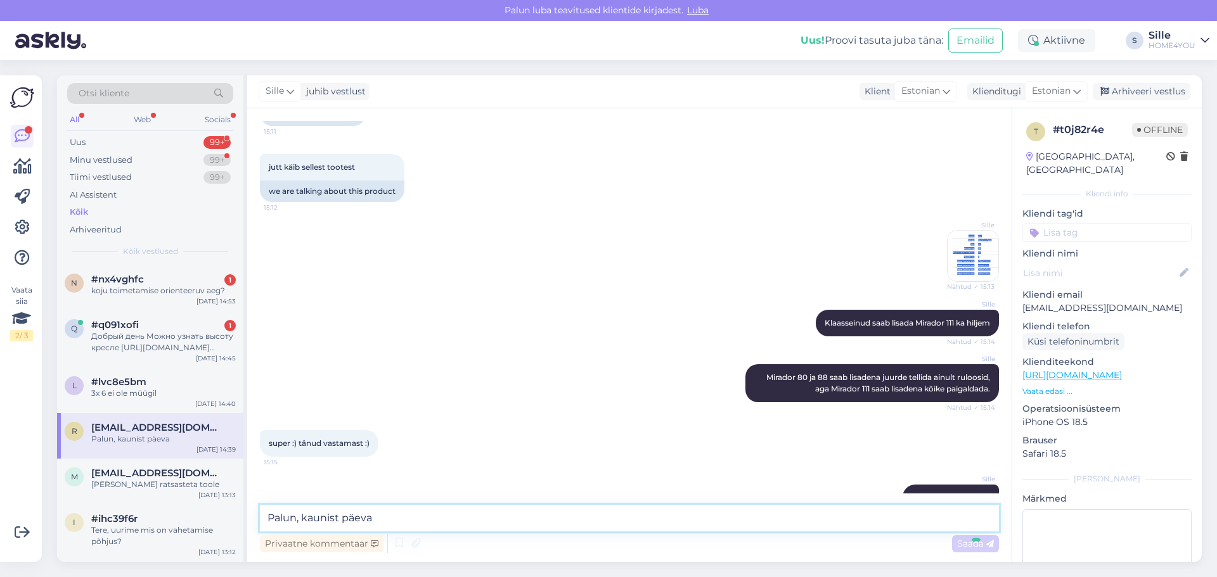
scroll to position [1009, 0]
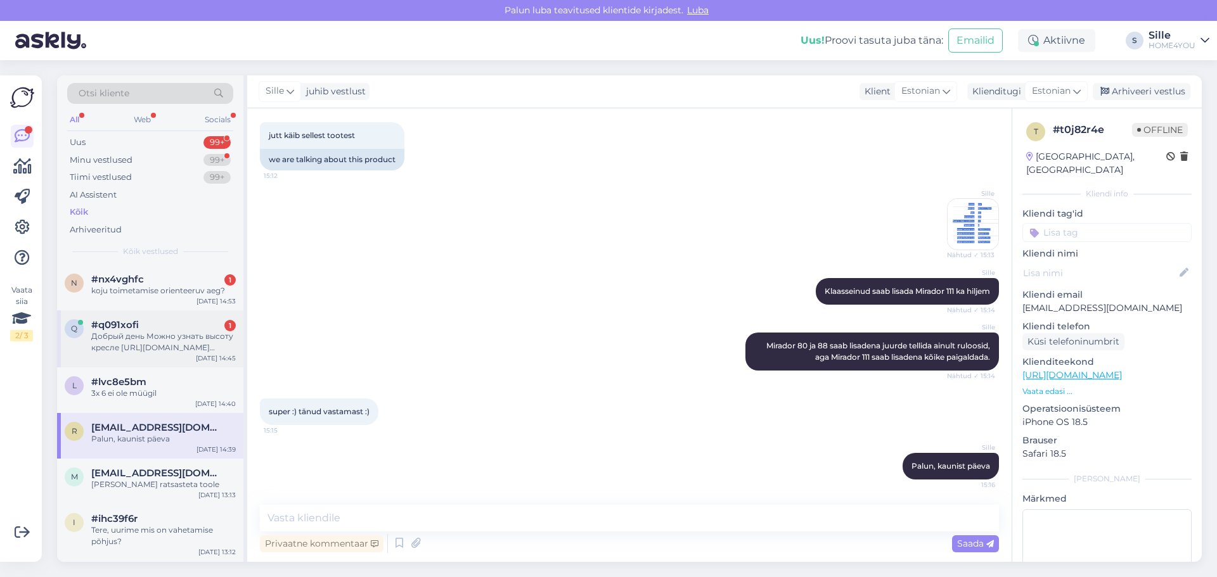
click at [175, 332] on div "Добрый день Можно узнать высоту кресле [URL][DOMAIN_NAME] Именно сидячую часть,…" at bounding box center [163, 342] width 144 height 23
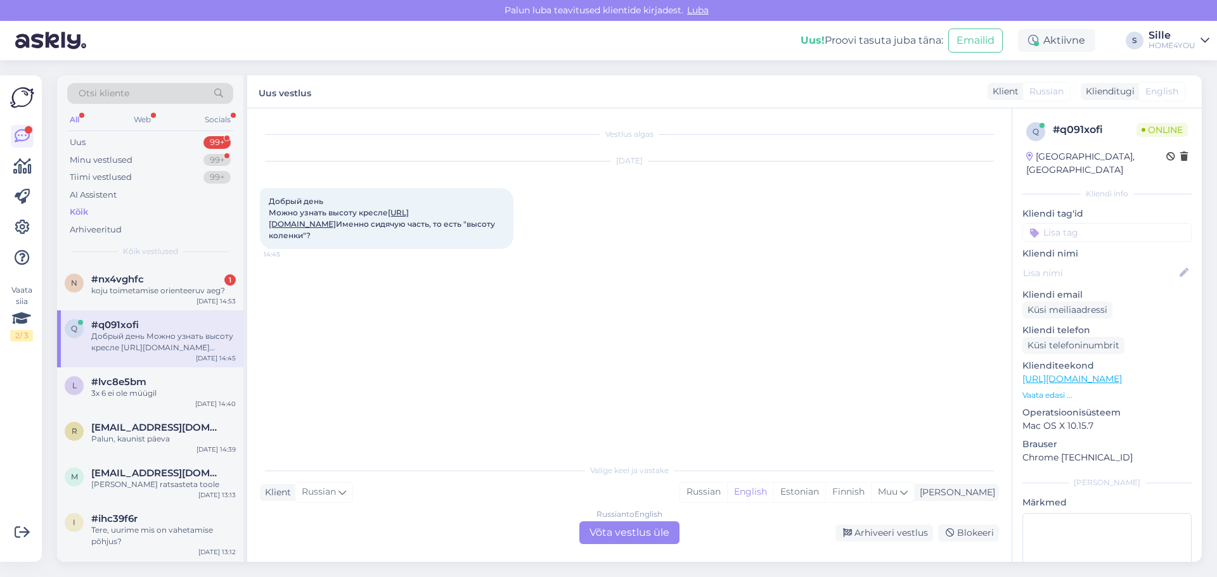
scroll to position [0, 0]
click at [615, 529] on div "Russian to English Võta vestlus üle" at bounding box center [629, 533] width 100 height 23
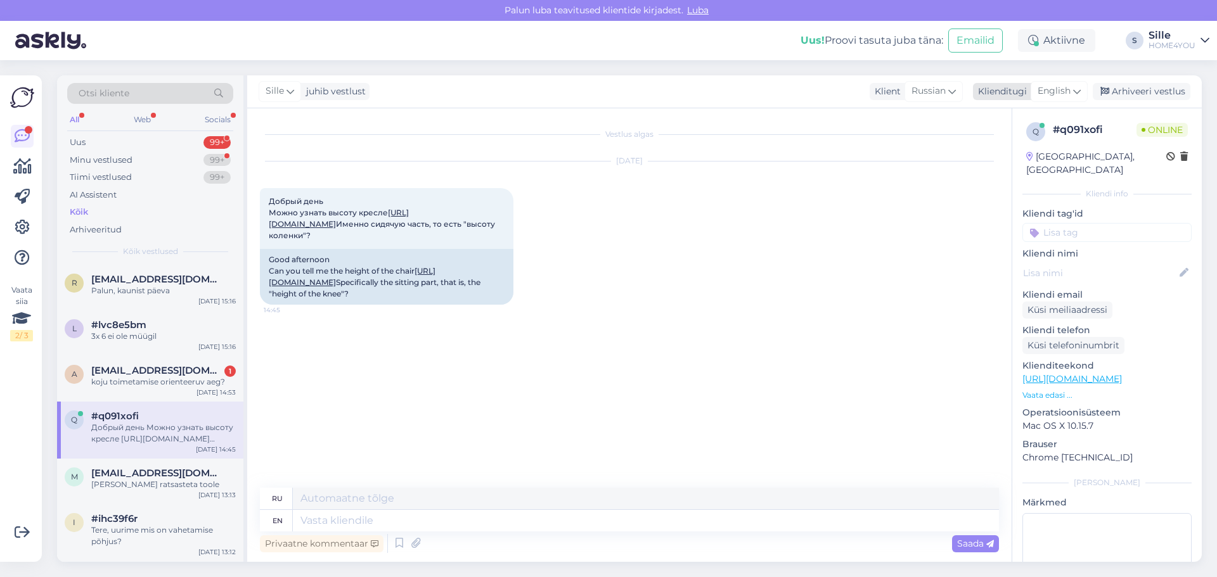
click at [1056, 91] on span "English" at bounding box center [1053, 91] width 33 height 14
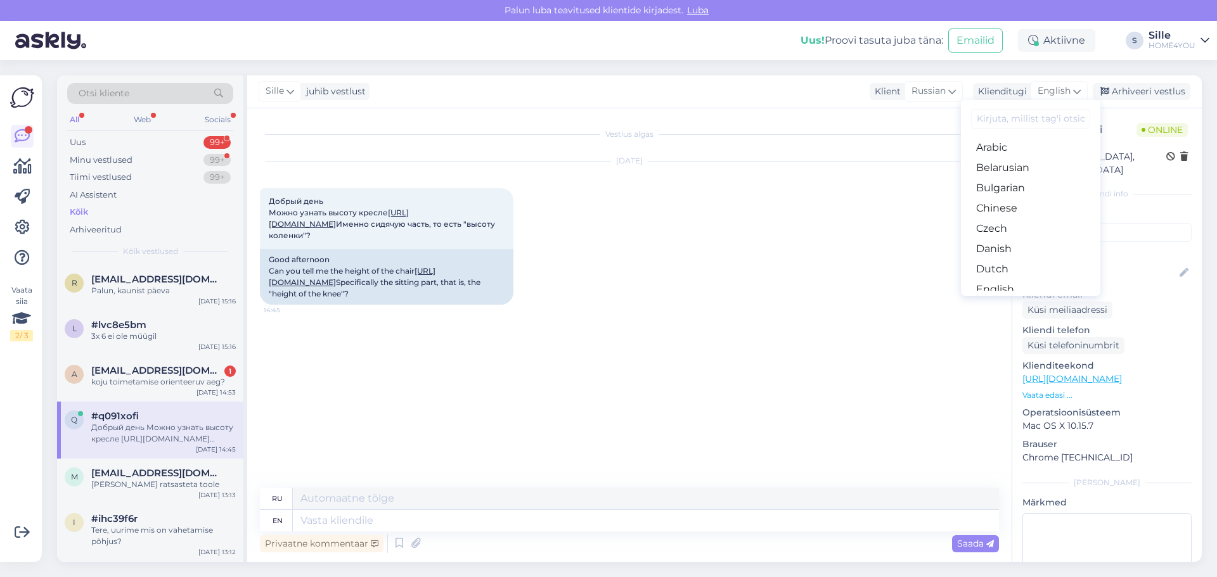
drag, startPoint x: 1004, startPoint y: 244, endPoint x: 999, endPoint y: 250, distance: 7.7
click at [1004, 300] on link "Estonian" at bounding box center [1030, 310] width 139 height 20
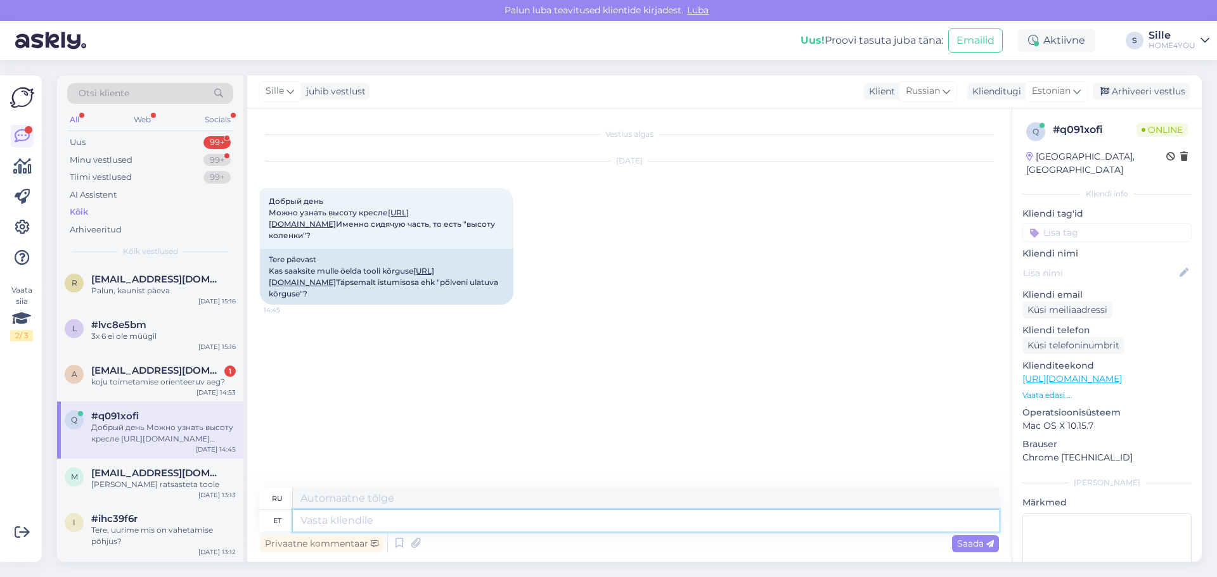
click at [445, 530] on textarea at bounding box center [646, 521] width 706 height 22
click at [348, 287] on link "[URL][DOMAIN_NAME]" at bounding box center [351, 276] width 165 height 21
click at [414, 516] on textarea at bounding box center [646, 521] width 706 height 22
type textarea "Tere,"
type textarea "Привет,"
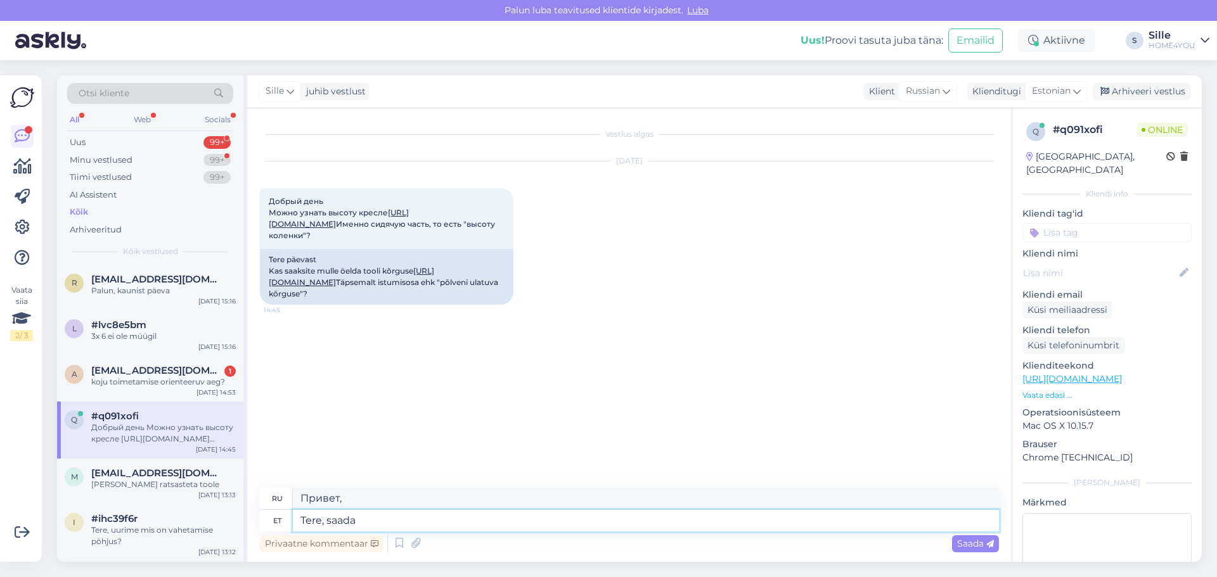
type textarea "Tere, saadae"
type textarea "Привет, отправь"
type textarea "Tere, saadame"
type textarea "Здравствуйте, мы отправляем"
type textarea "Tere, saadame pildi k"
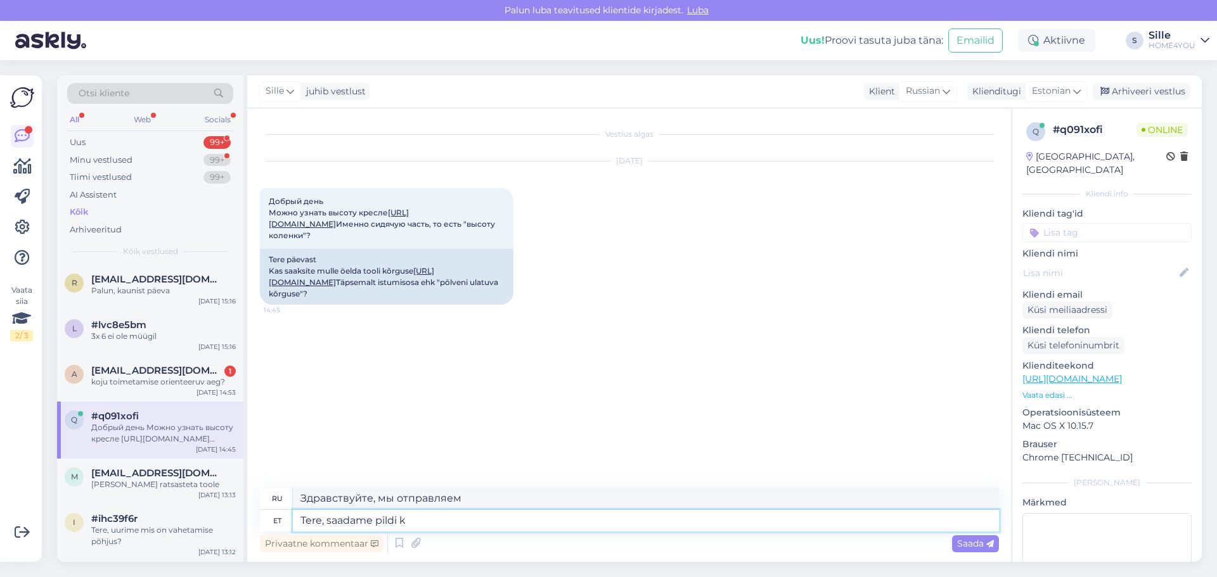
type textarea "Здравствуйте, мы вышлем фотографию."
type textarea "Tere, saadame pildi kus"
type textarea "Здравствуйте, мы вышлем вам фотографию, где"
type textarea "Tere, saadame pildi kus märgitud t"
type textarea "Здравствуйте, мы вышлем фото, где это отмечено."
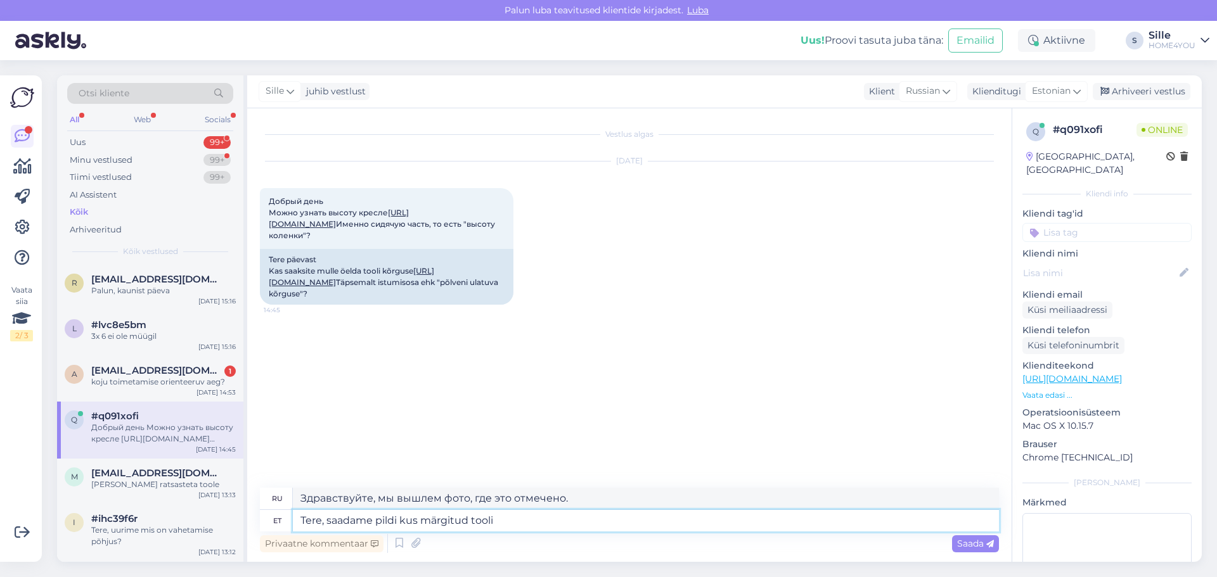
type textarea "Tere, saadame pildi kus märgitud tooli m"
type textarea "Здравствуйте, мы вышлем Вам фотографию, на которой будет маркировка стула."
type textarea "Tere, saadame pildi kus märgitud tooli mõõdud:"
type textarea "Здравствуйте, мы вышлем Вам фотографию с размерами кресла:"
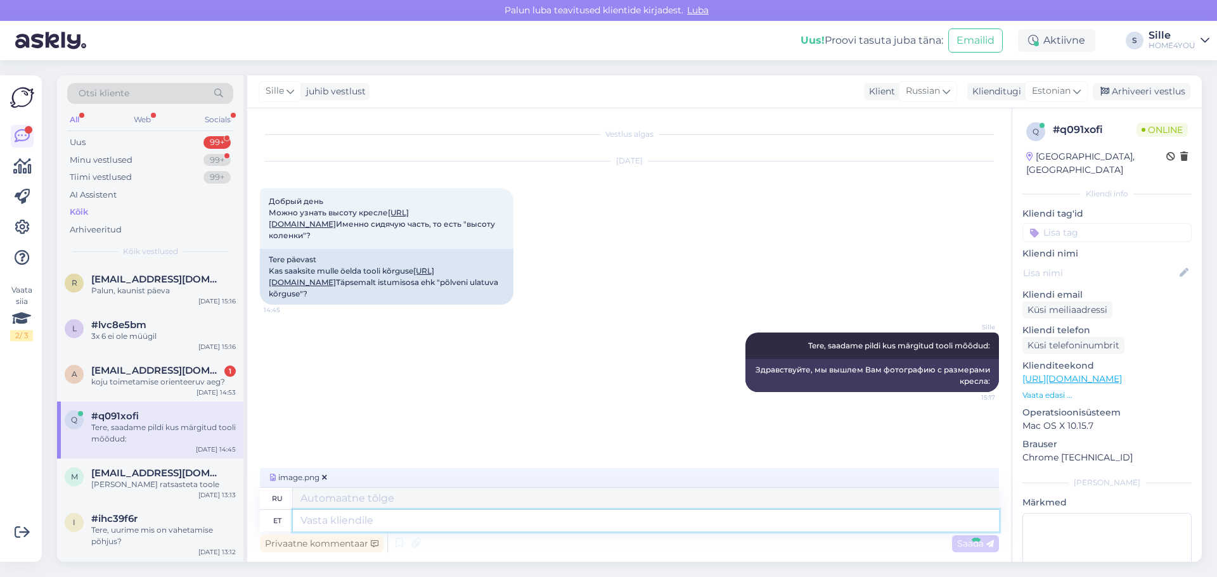
scroll to position [32, 0]
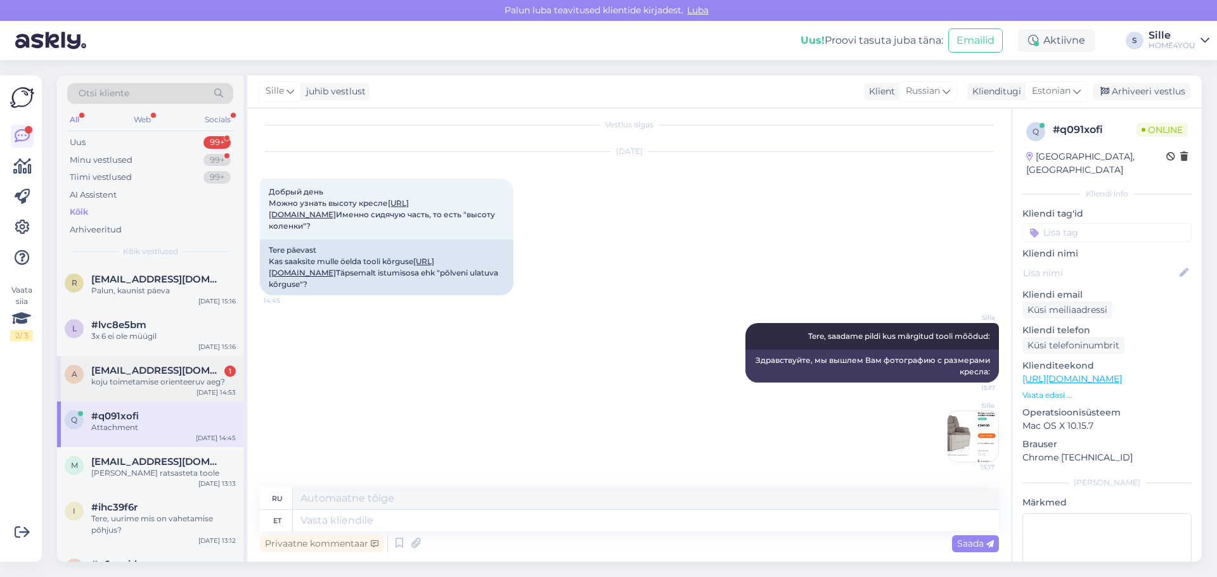
click at [176, 375] on span "[EMAIL_ADDRESS][DOMAIN_NAME]" at bounding box center [157, 370] width 132 height 11
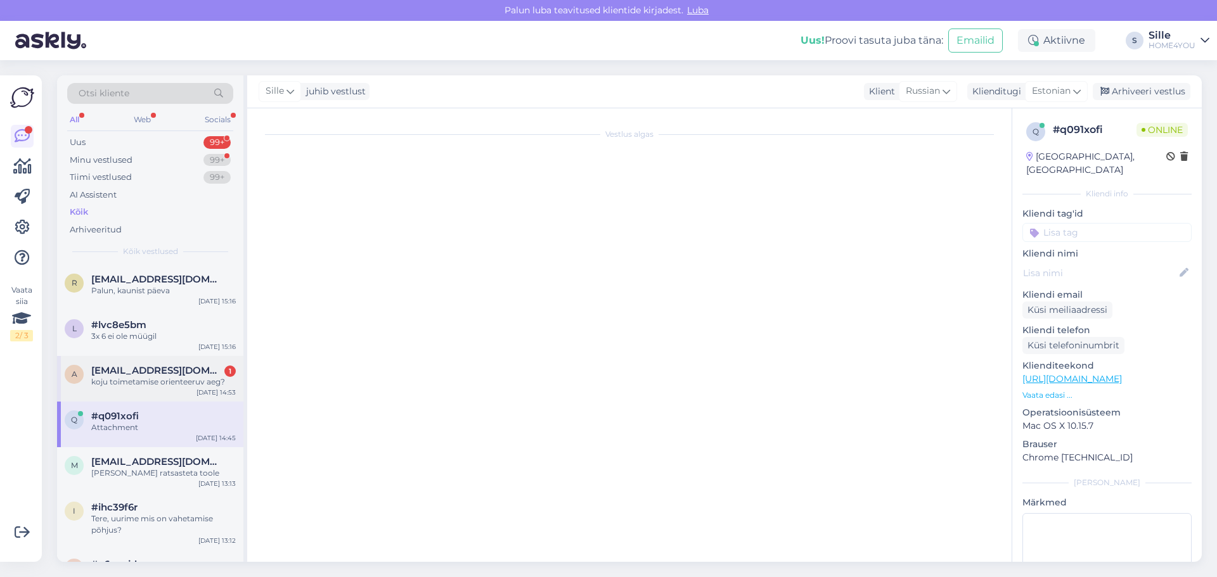
scroll to position [0, 0]
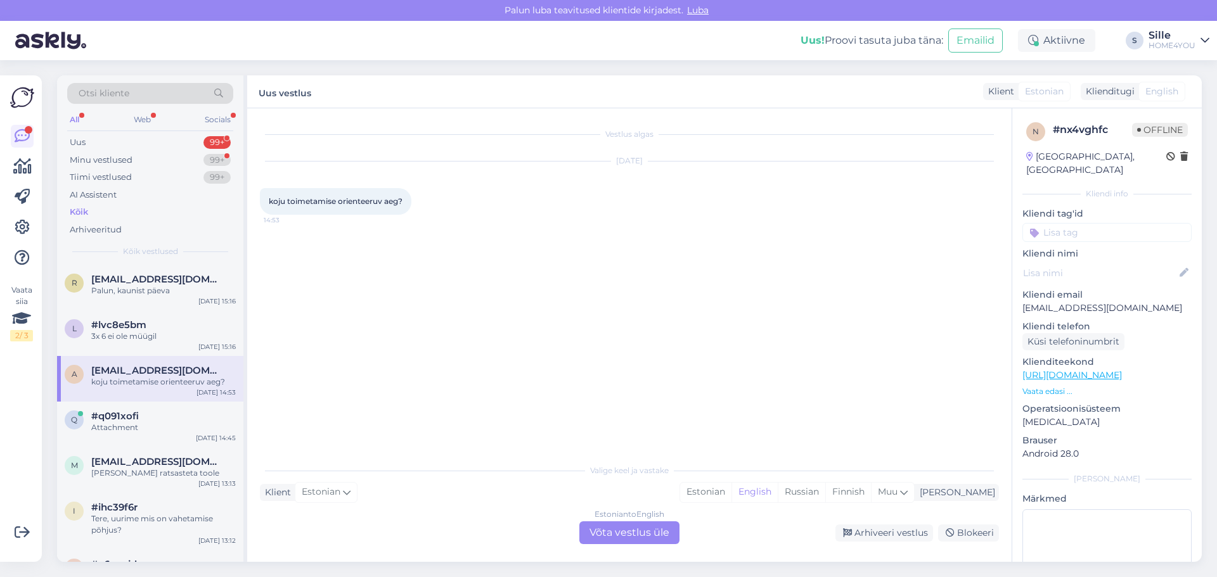
click at [647, 534] on div "Estonian to English Võta vestlus üle" at bounding box center [629, 533] width 100 height 23
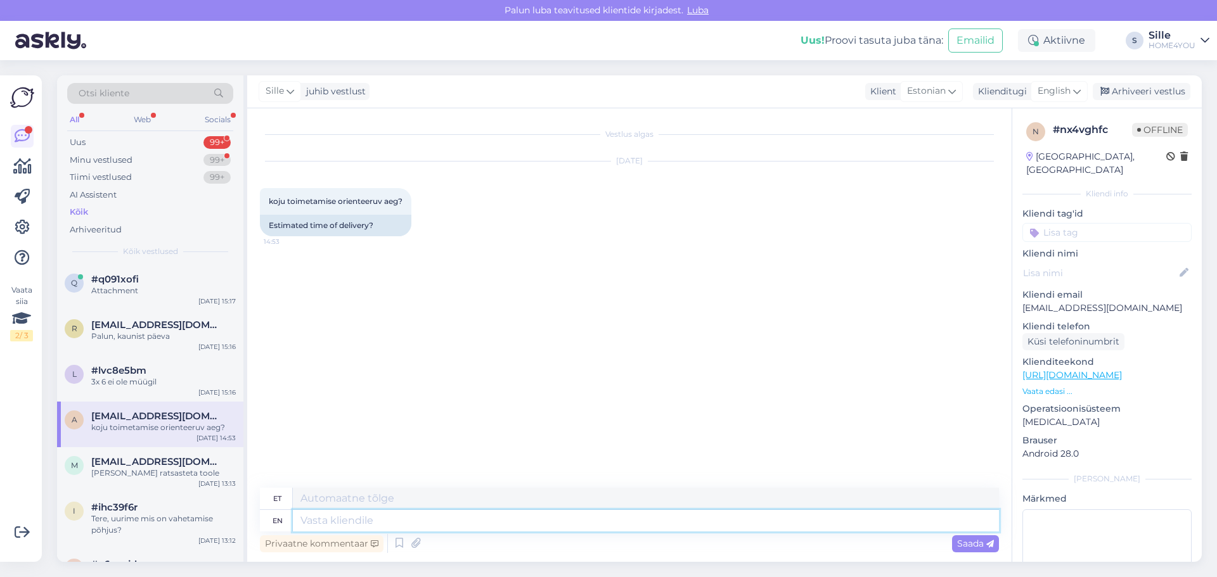
click at [468, 523] on textarea at bounding box center [646, 521] width 706 height 22
click at [1067, 93] on span "English" at bounding box center [1053, 91] width 33 height 14
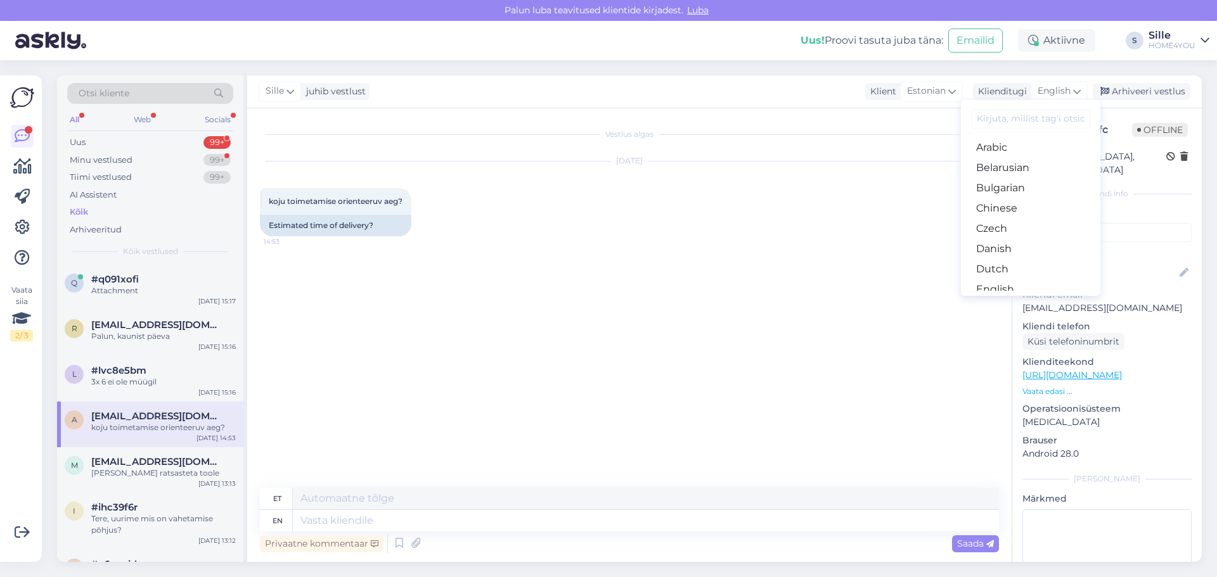
click at [1004, 300] on link "Estonian" at bounding box center [1030, 310] width 139 height 20
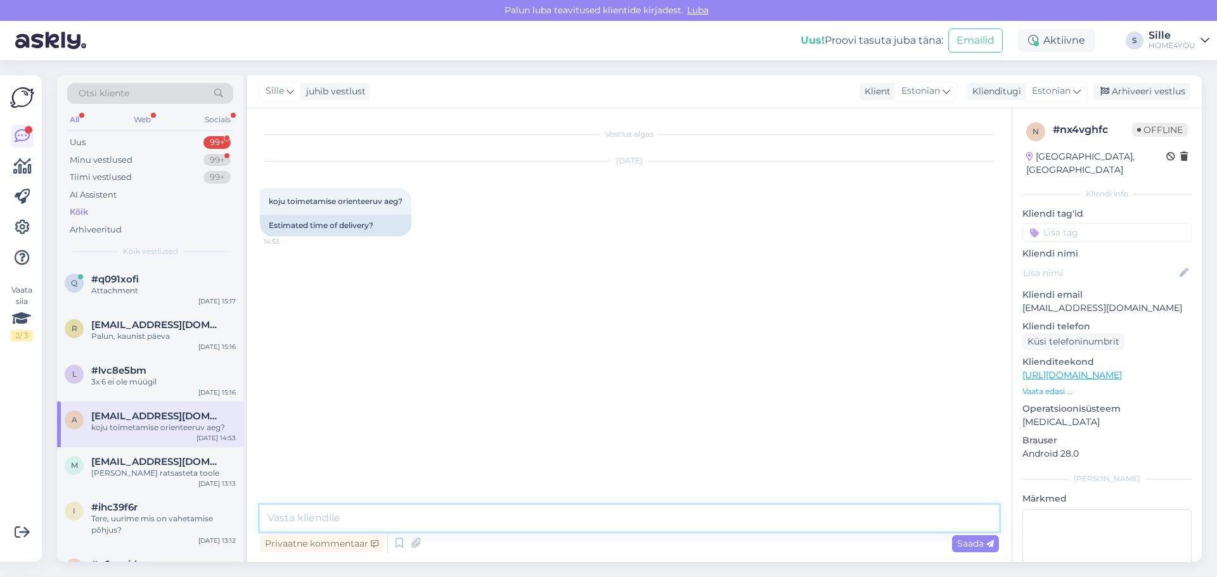
click at [309, 517] on textarea at bounding box center [629, 518] width 739 height 27
click at [381, 515] on textarea "Tere, [PERSON_NAME] [GEOGRAPHIC_DATA] siis 1-3 tööpäeva." at bounding box center [629, 518] width 739 height 27
type textarea "Tere, [PERSON_NAME] [GEOGRAPHIC_DATA] siis tarne 1-3 tööpäeva."
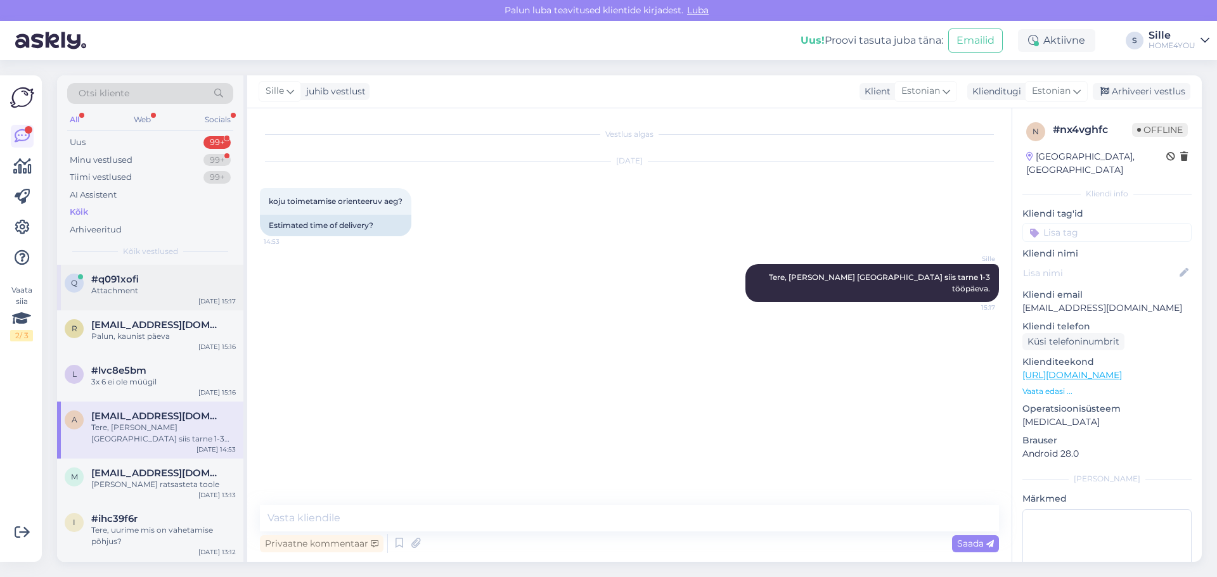
click at [139, 291] on div "Attachment" at bounding box center [163, 290] width 144 height 11
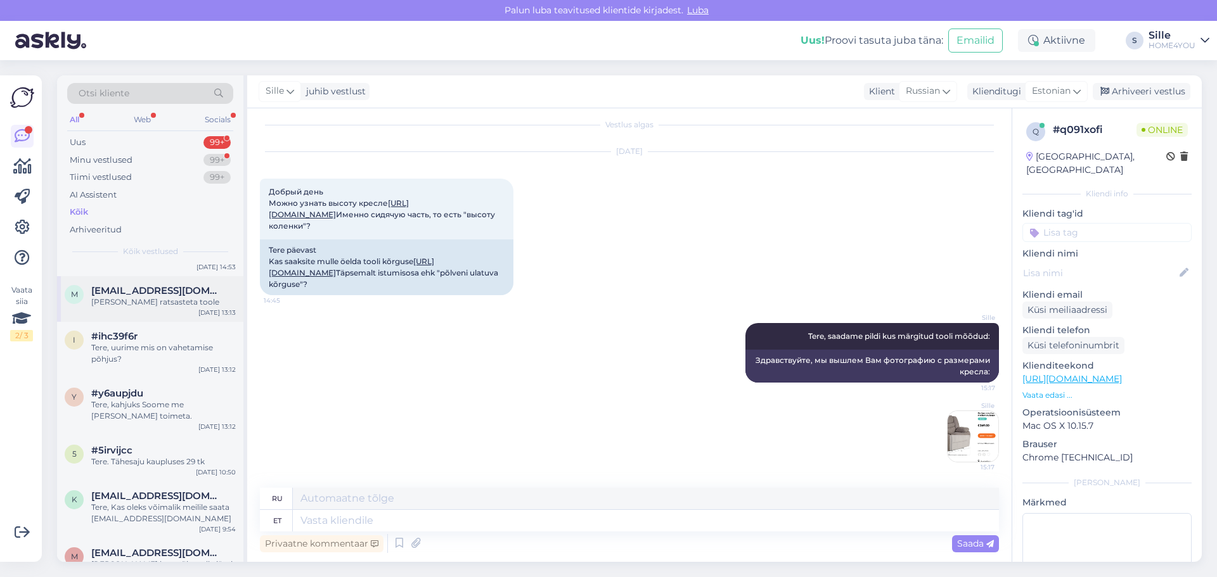
scroll to position [190, 0]
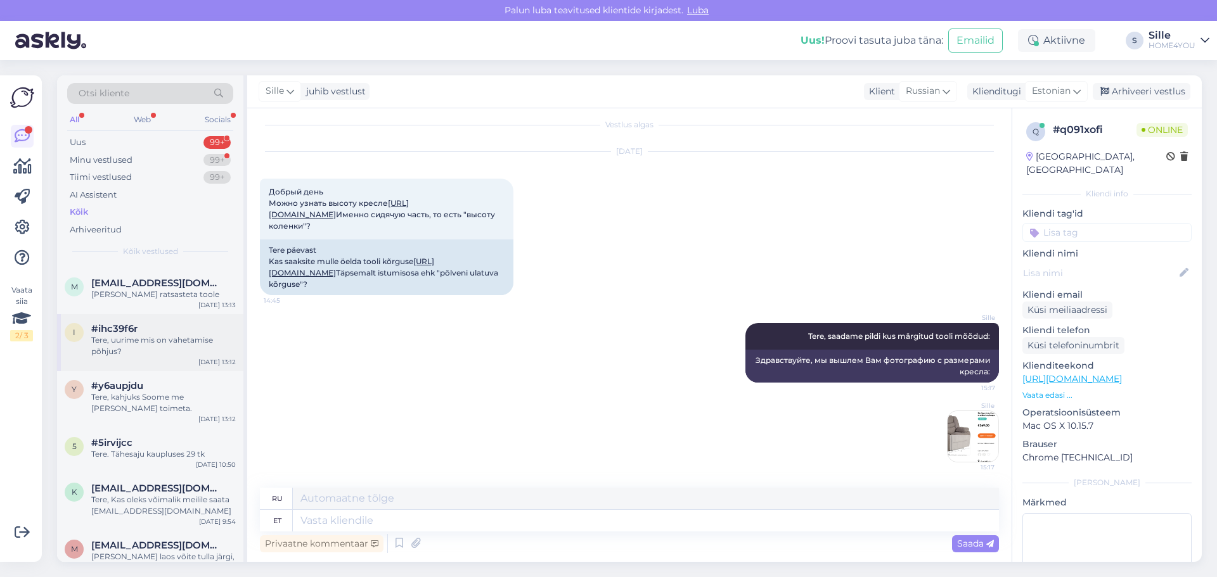
click at [180, 336] on div "Tere, uurime mis on vahetamise põhjus?" at bounding box center [163, 346] width 144 height 23
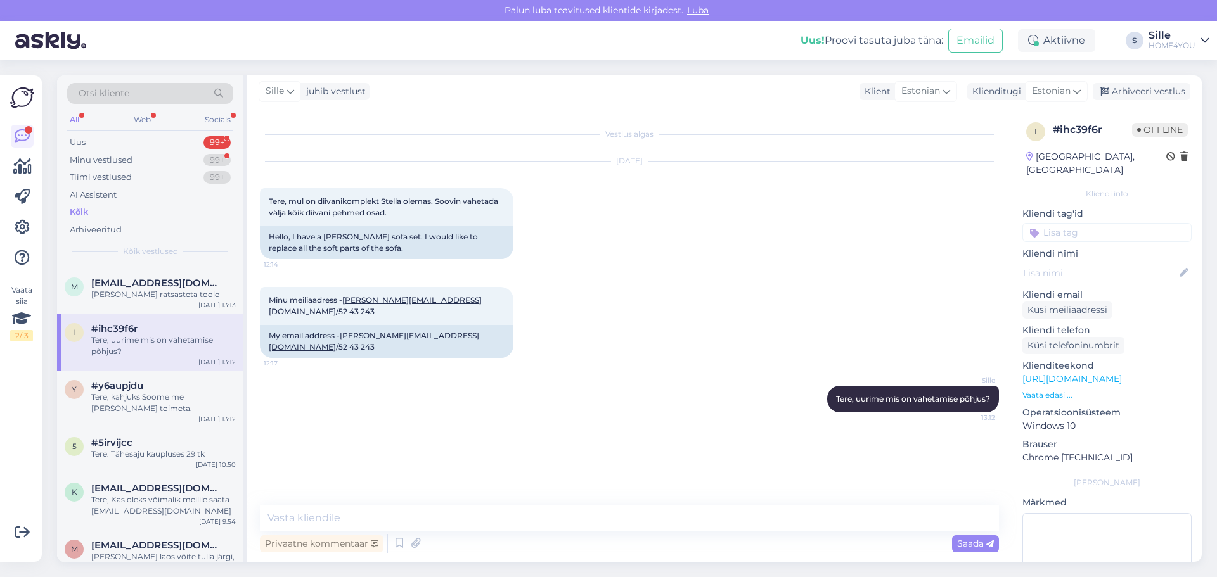
scroll to position [0, 0]
click at [497, 530] on textarea at bounding box center [629, 518] width 739 height 27
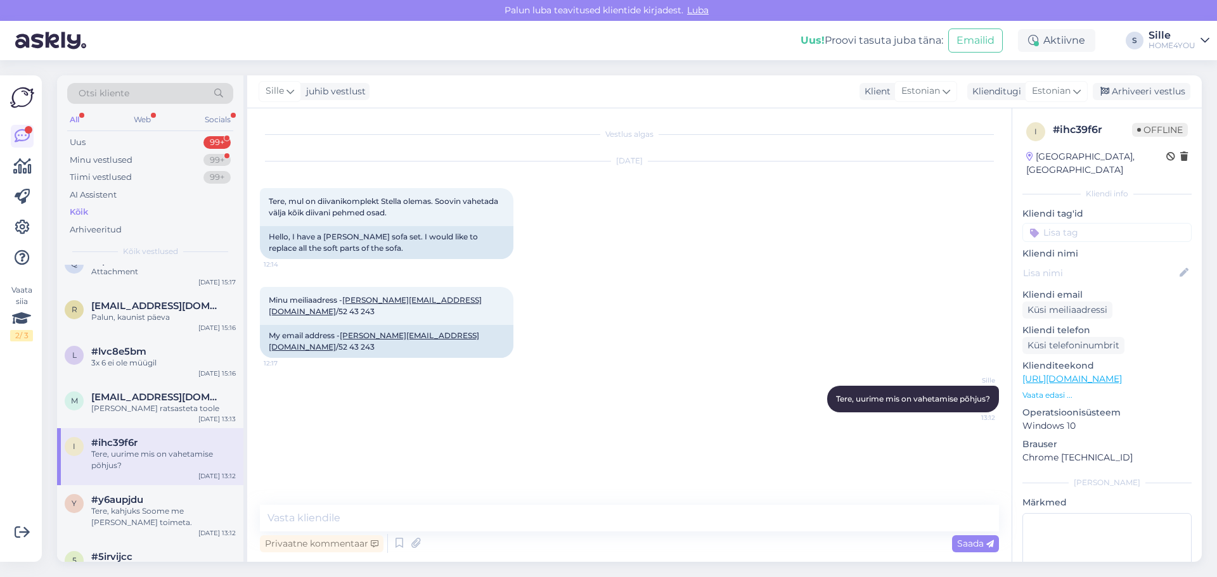
click at [74, 211] on div "Kõik" at bounding box center [79, 212] width 18 height 13
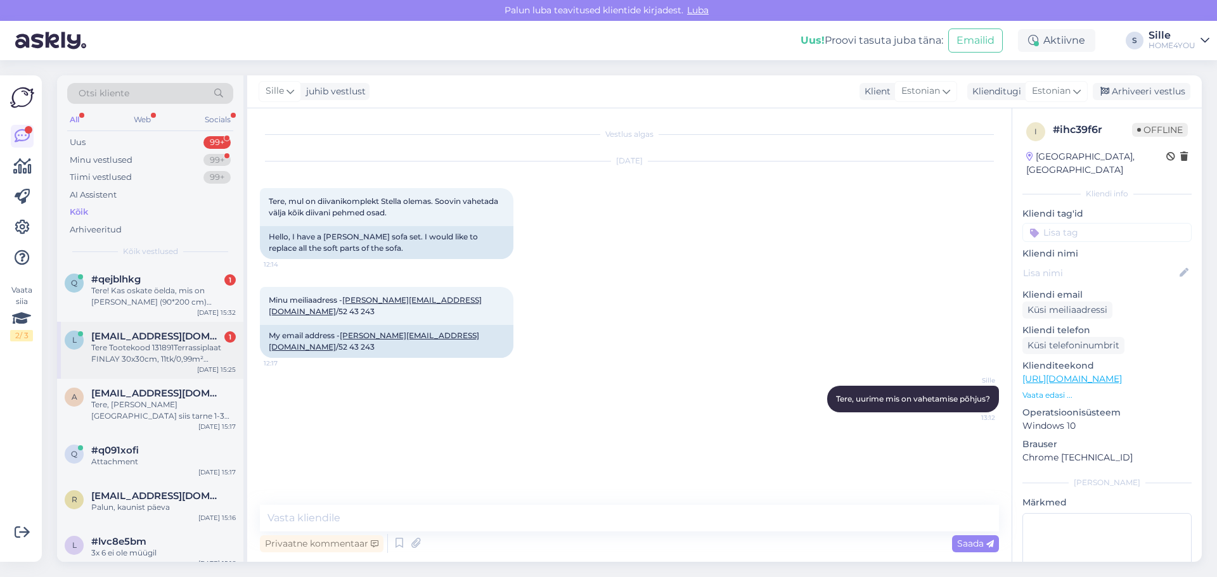
click at [167, 340] on span "[EMAIL_ADDRESS][DOMAIN_NAME]" at bounding box center [157, 336] width 132 height 11
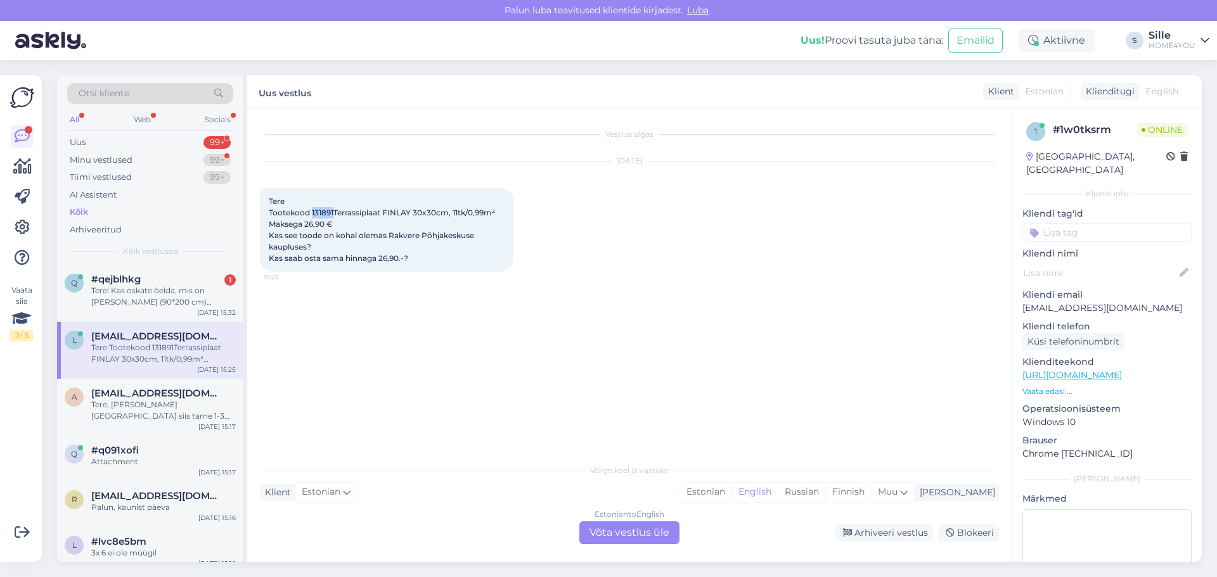
drag, startPoint x: 334, startPoint y: 214, endPoint x: 311, endPoint y: 213, distance: 23.5
click at [311, 213] on span "Tere Tootekood 131891Terrassiplaat FINLAY 30x30cm, 11tk/0,99m² Maksega 26,90 € …" at bounding box center [382, 229] width 226 height 67
copy span "131891"
click at [607, 535] on div "Estonian to English Võta vestlus üle" at bounding box center [629, 533] width 100 height 23
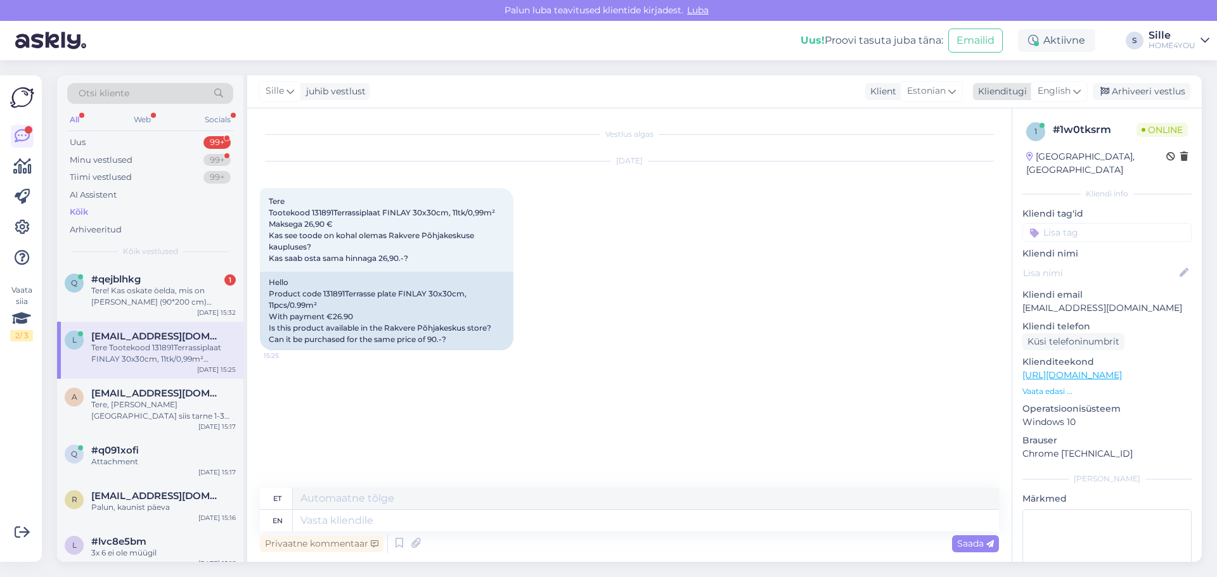
click at [1051, 94] on span "English" at bounding box center [1053, 91] width 33 height 14
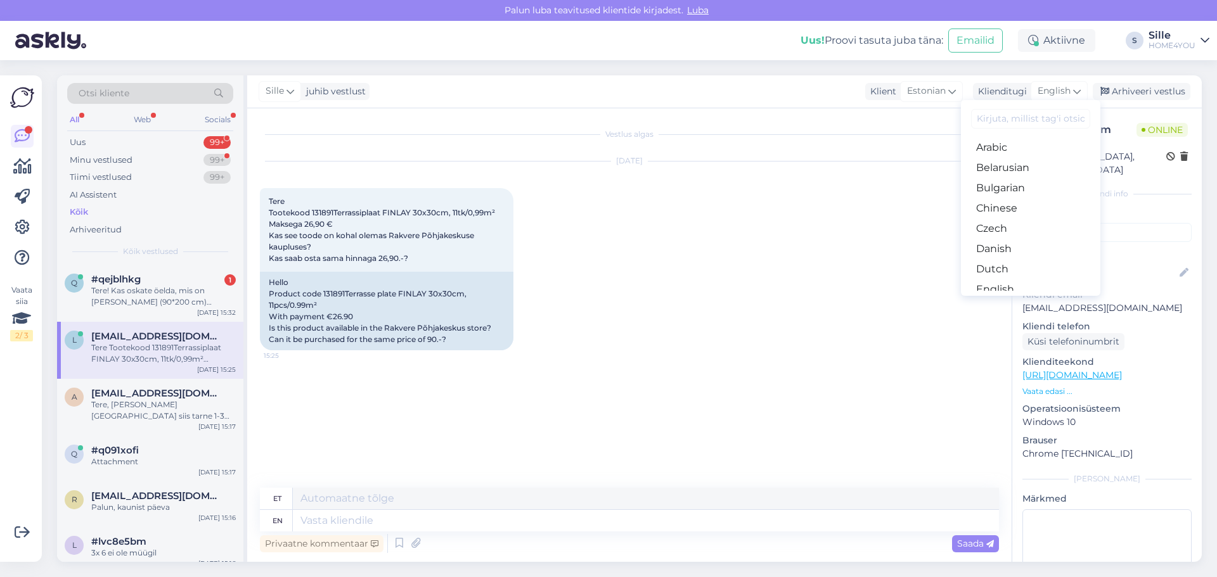
click at [1001, 300] on link "Estonian" at bounding box center [1030, 310] width 139 height 20
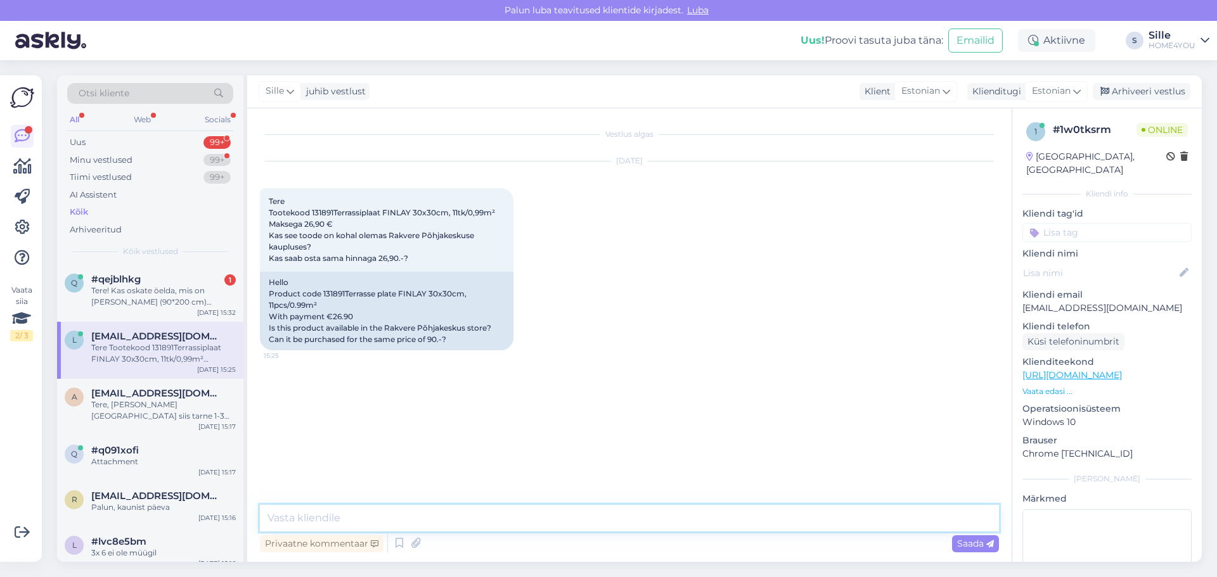
click at [473, 513] on textarea at bounding box center [629, 518] width 739 height 27
type textarea "Tere, Rakvere poes 2 pakki olemas."
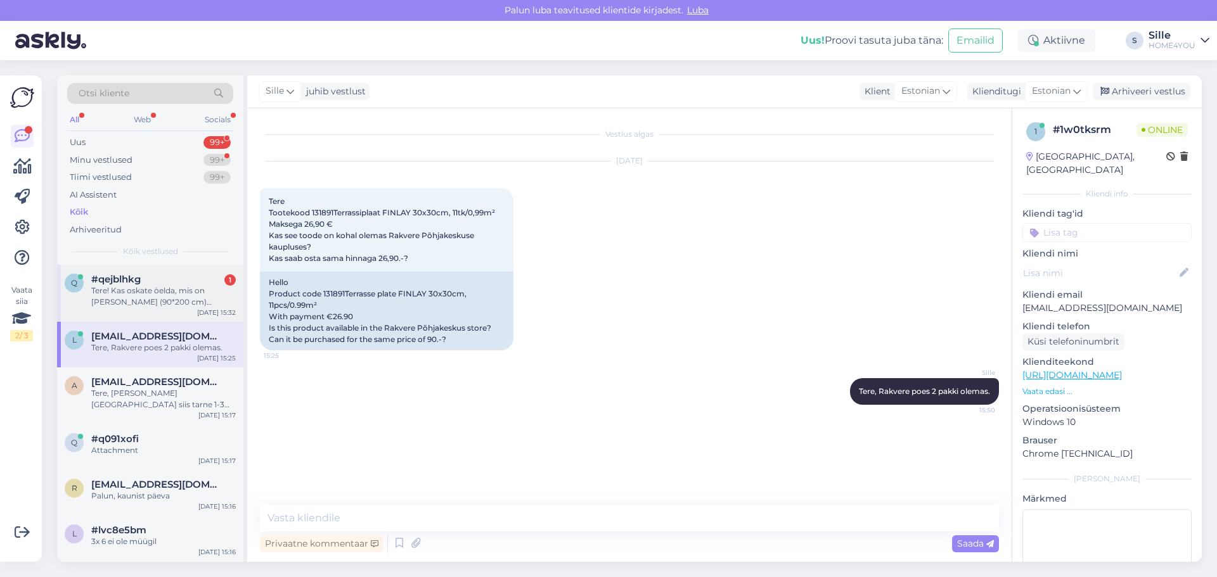
click at [120, 298] on div "Tere! Kas oskate öelda, mis on [PERSON_NAME] (90*200 cm) põhjalippide [PERSON_N…" at bounding box center [163, 296] width 144 height 23
